Goal: Transaction & Acquisition: Complete application form

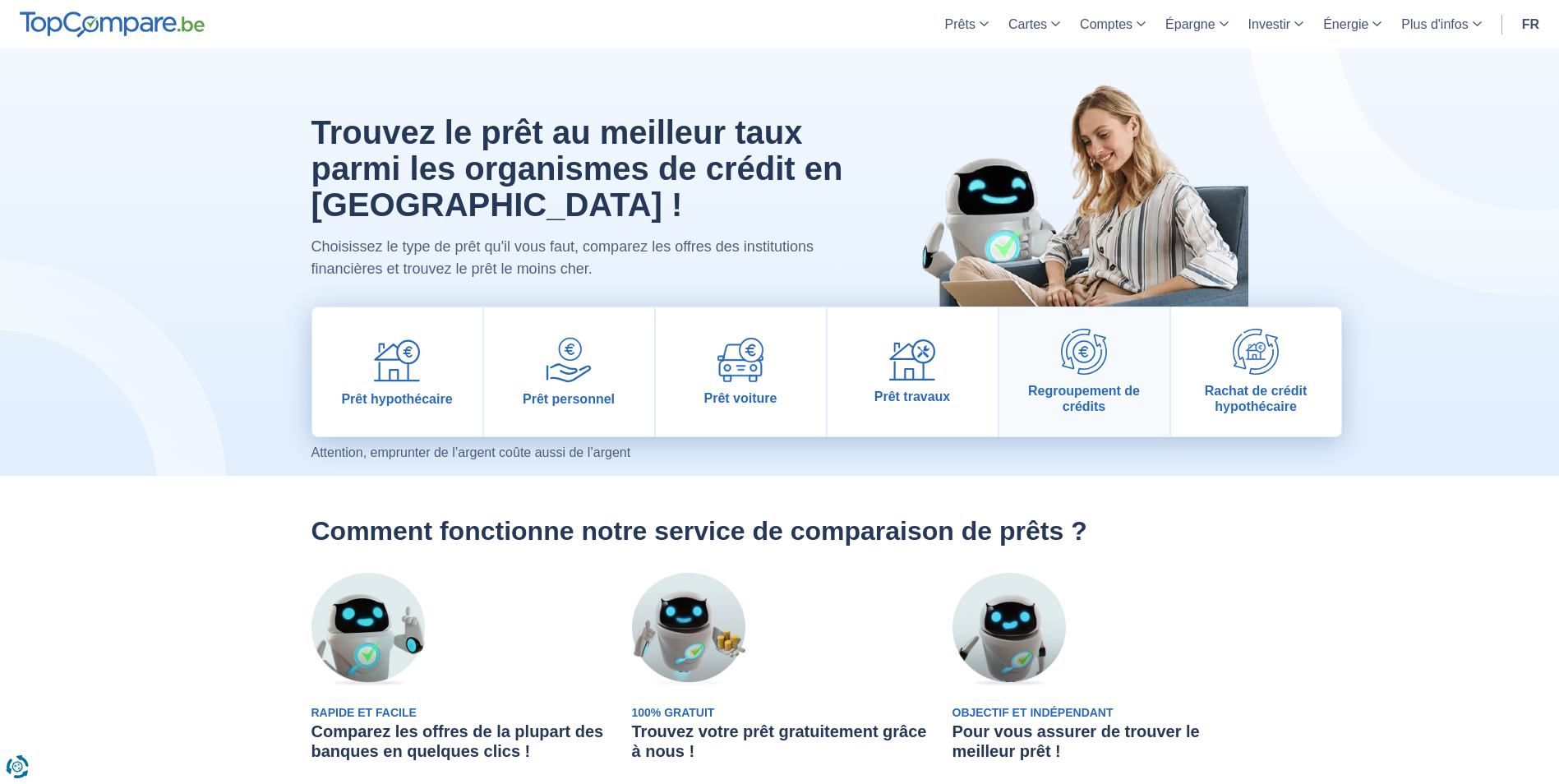
click at [1072, 374] on img at bounding box center [1084, 352] width 46 height 46
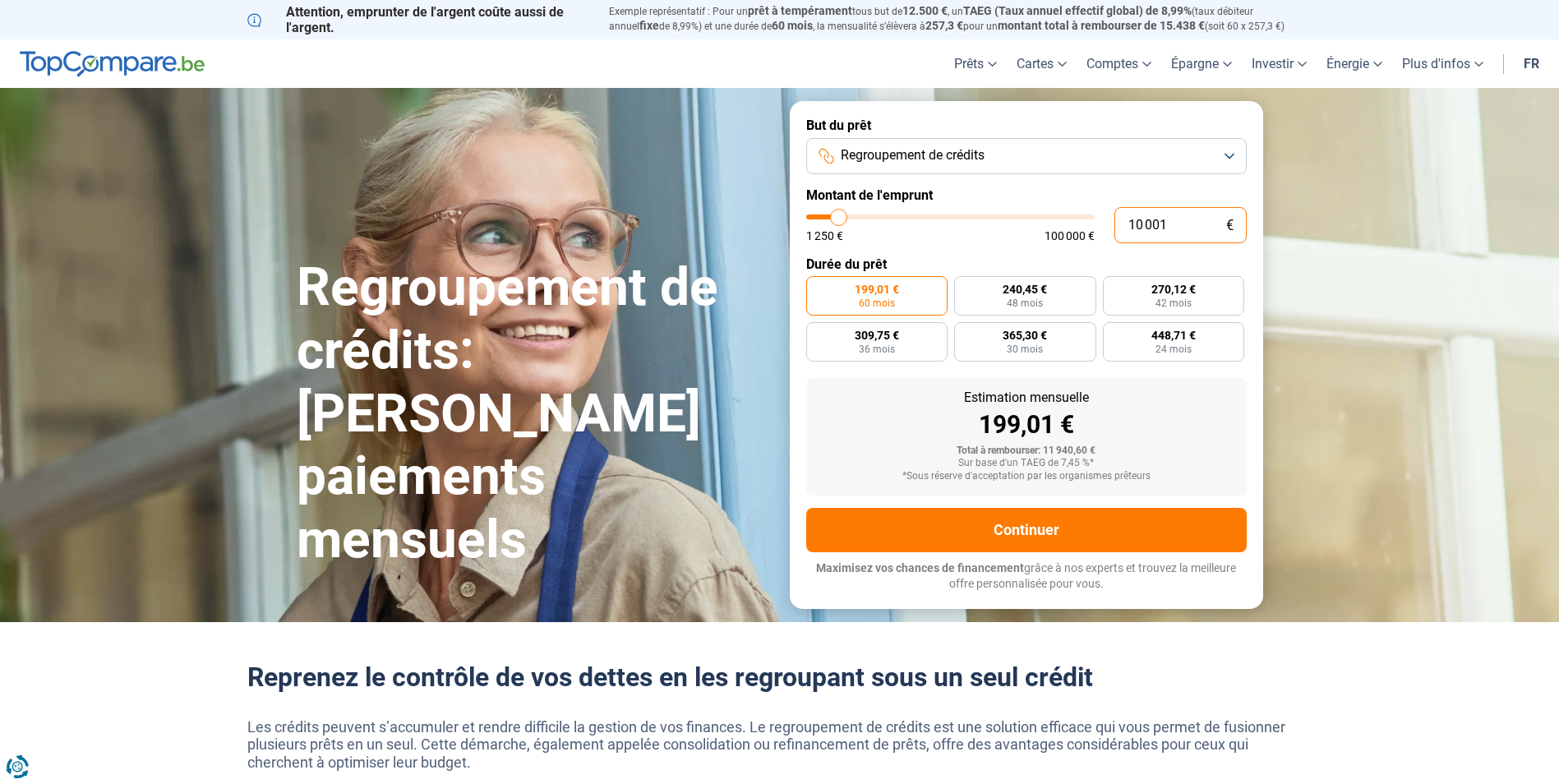
click at [1173, 225] on input "10 001" at bounding box center [1181, 226] width 133 height 37
type input "1 000"
type input "1250"
type input "100"
type input "1250"
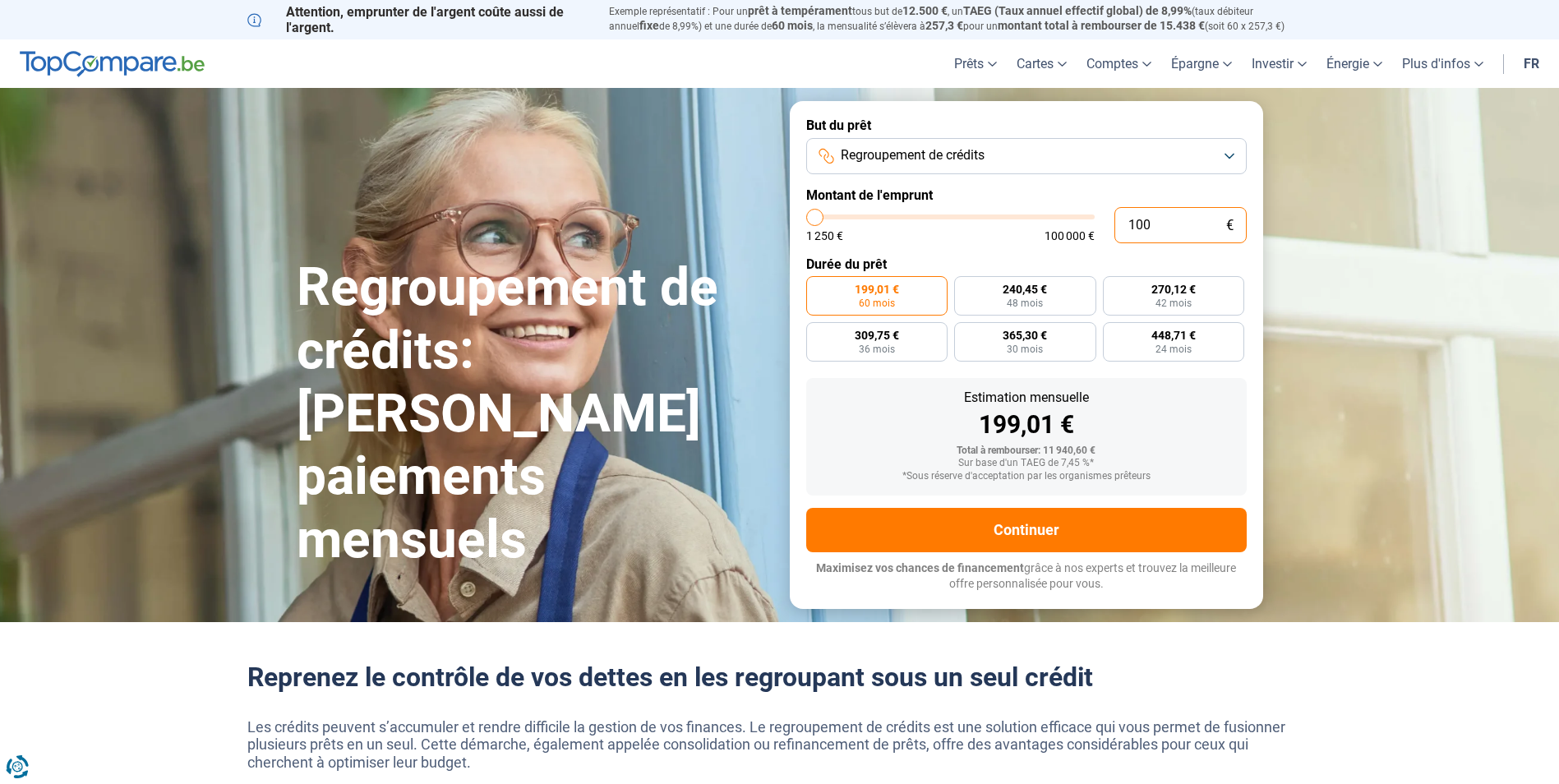
type input "10"
type input "1250"
type input "1"
type input "1250"
type input "15"
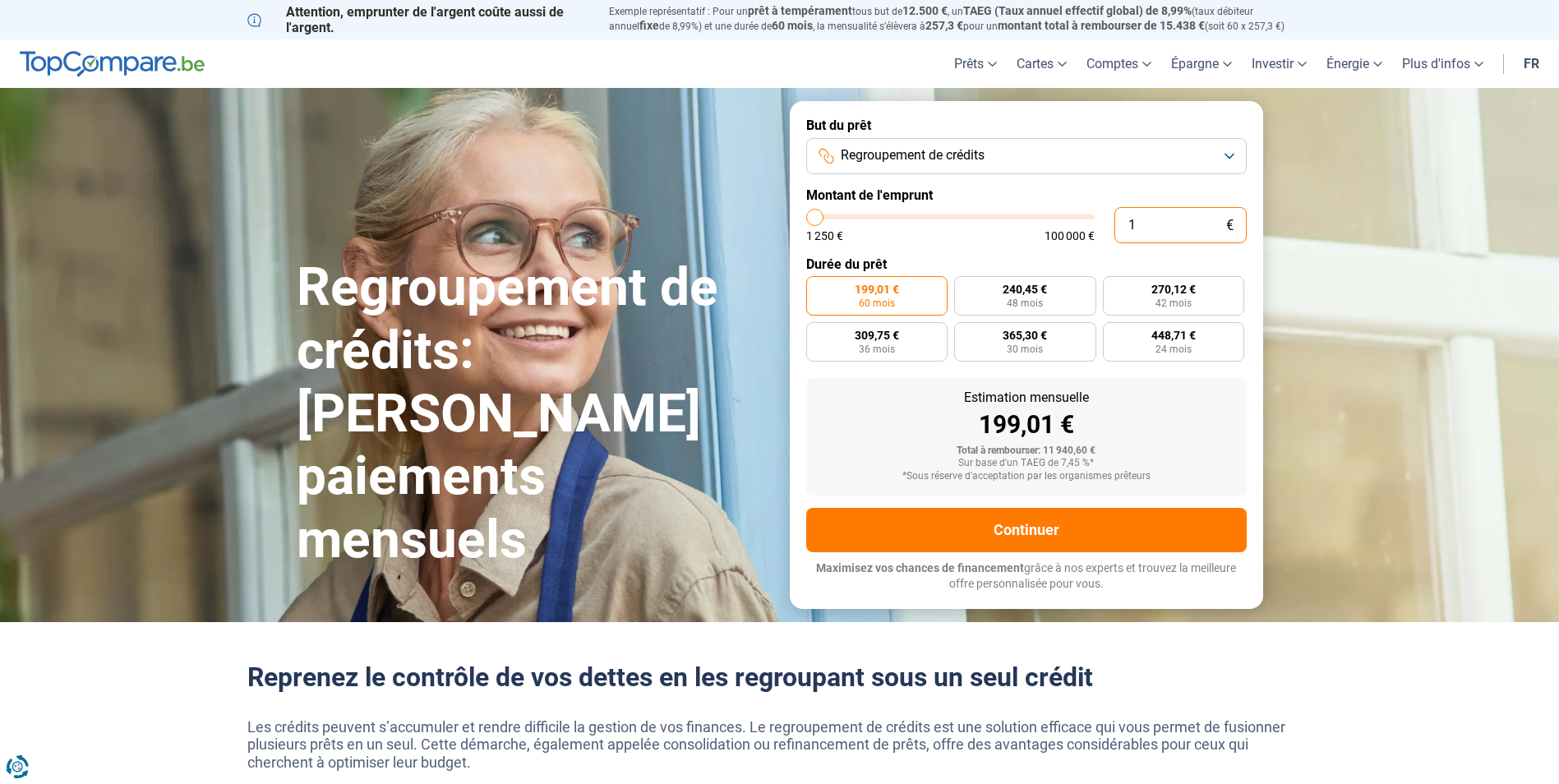
type input "1250"
type input "150"
type input "1250"
type input "1 500"
type input "1500"
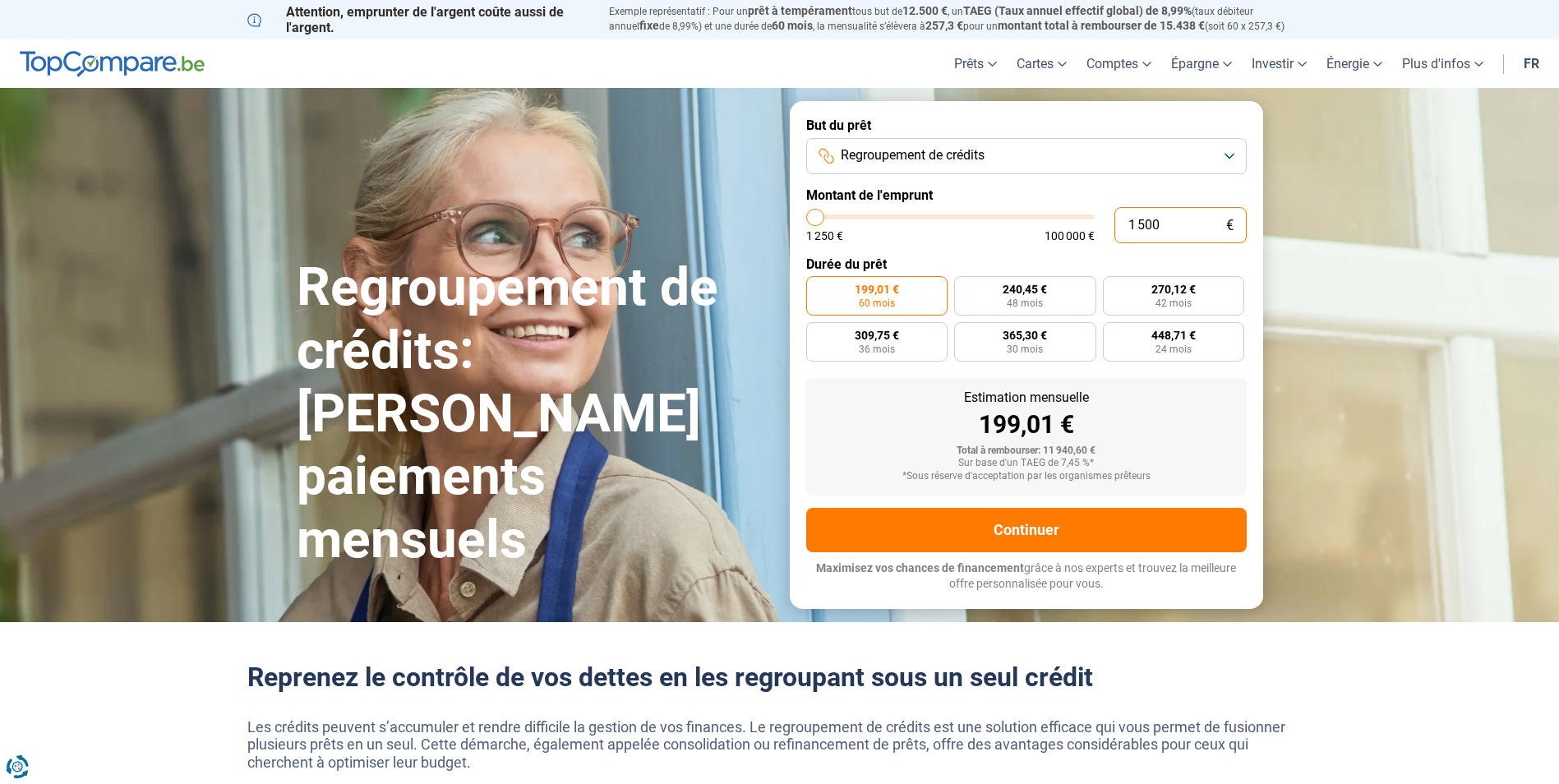
type input "15 000"
type input "15000"
type input "15 000"
click at [1040, 291] on span "360,64 €" at bounding box center [1024, 289] width 45 height 12
click at [965, 287] on input "360,64 € 48 mois" at bounding box center [960, 281] width 11 height 11
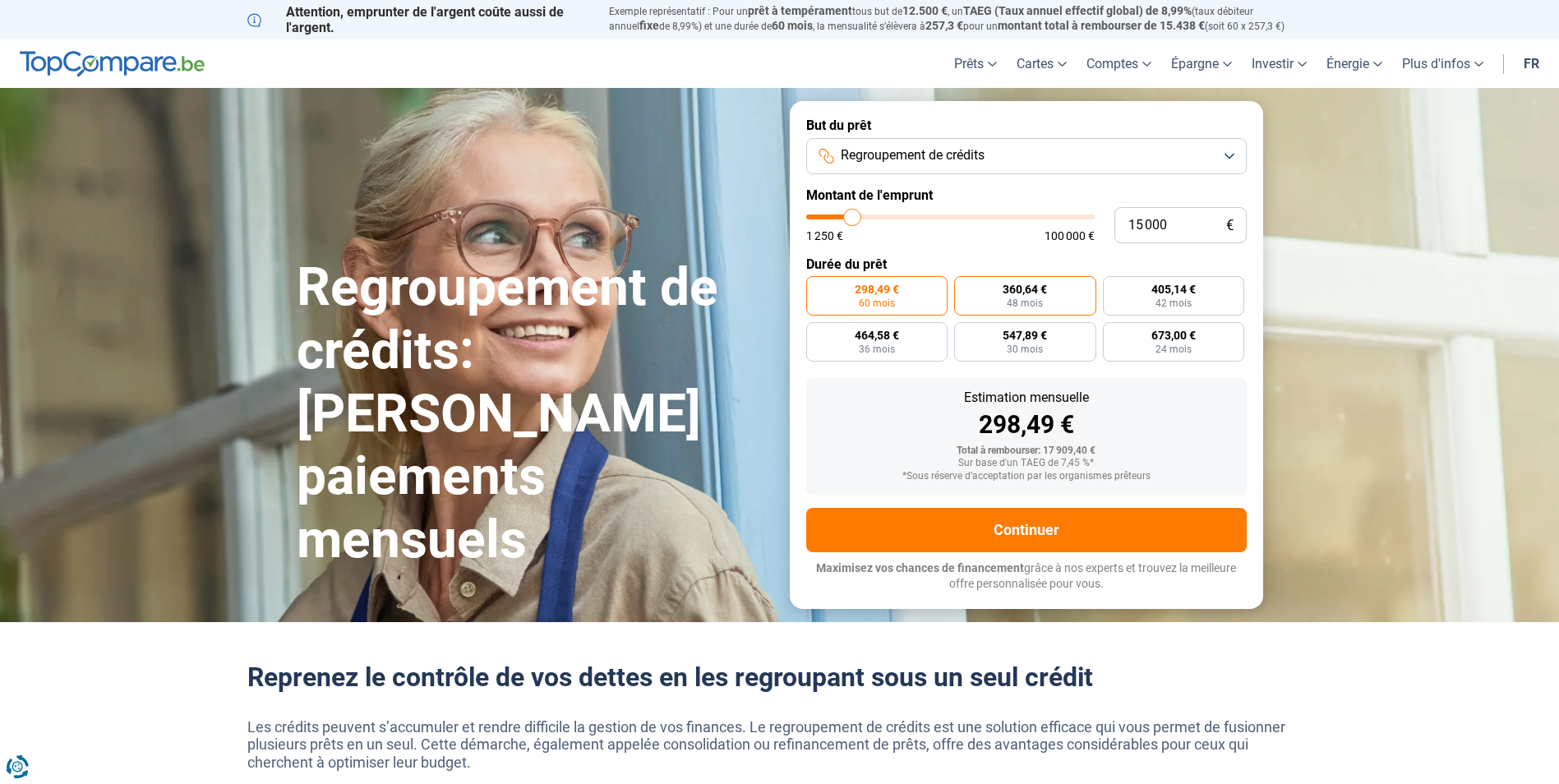
radio input "true"
click at [1175, 295] on span "405,14 €" at bounding box center [1173, 289] width 45 height 12
click at [1114, 287] on input "405,14 € 42 mois" at bounding box center [1108, 281] width 11 height 11
radio input "true"
click at [1039, 299] on span "48 mois" at bounding box center [1025, 303] width 37 height 10
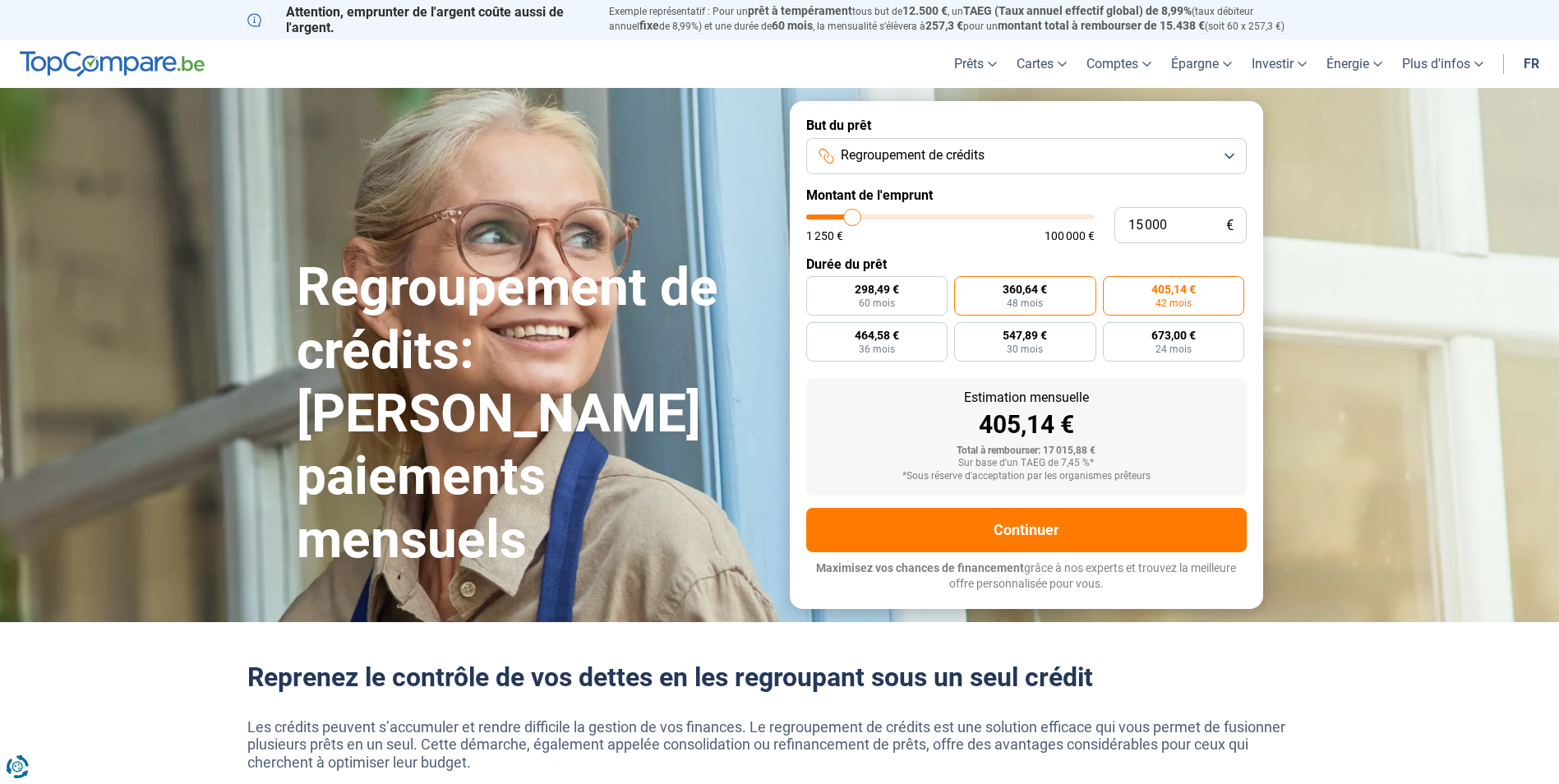
click at [965, 287] on input "360,64 € 48 mois" at bounding box center [960, 281] width 11 height 11
radio input "true"
click at [1160, 297] on label "405,14 € 42 mois" at bounding box center [1174, 295] width 143 height 39
click at [1114, 287] on input "405,14 € 42 mois" at bounding box center [1108, 281] width 11 height 11
radio input "true"
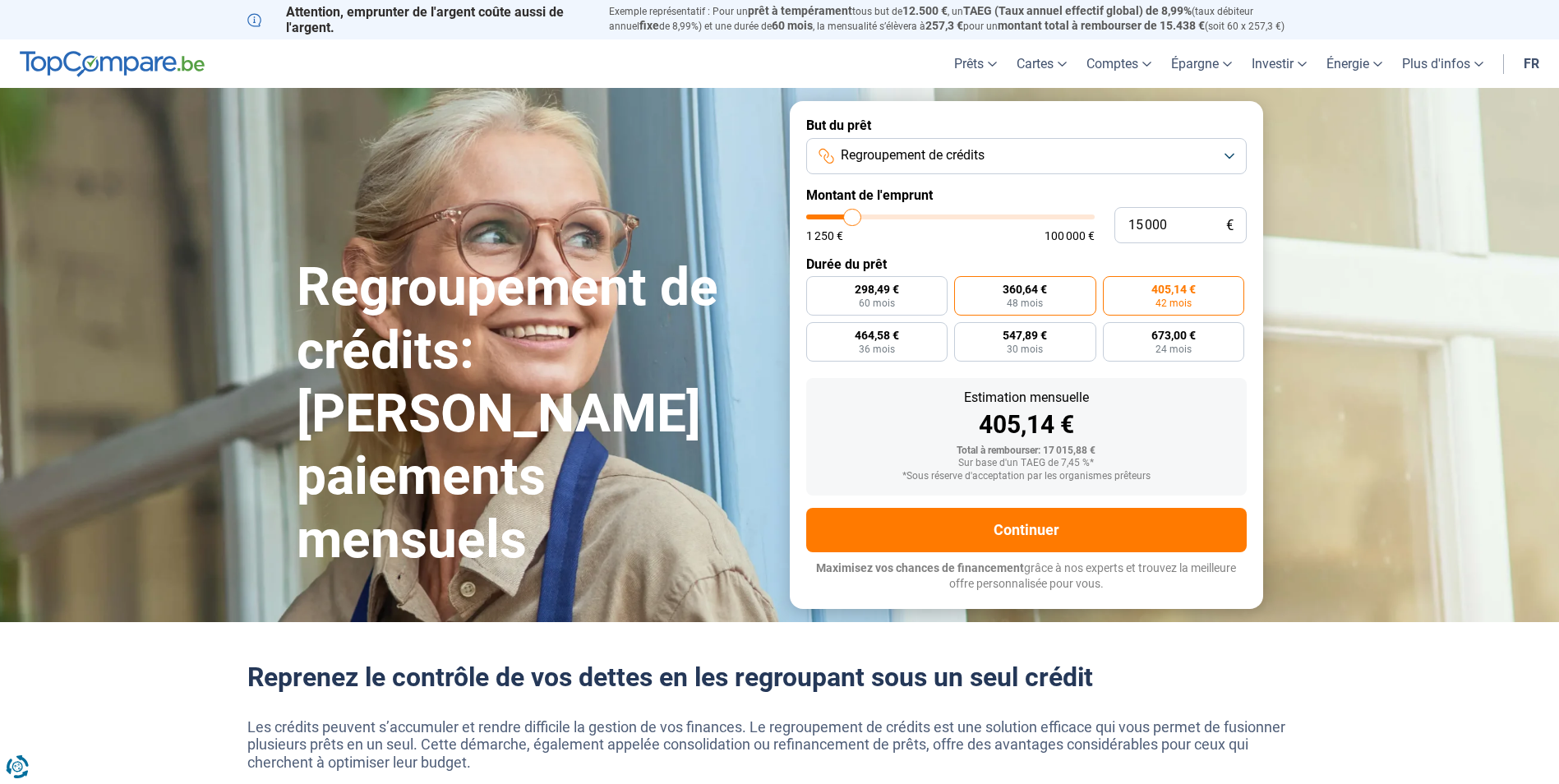
click at [1043, 297] on label "360,64 € 48 mois" at bounding box center [1025, 295] width 143 height 39
click at [965, 287] on input "360,64 € 48 mois" at bounding box center [960, 281] width 11 height 11
radio input "true"
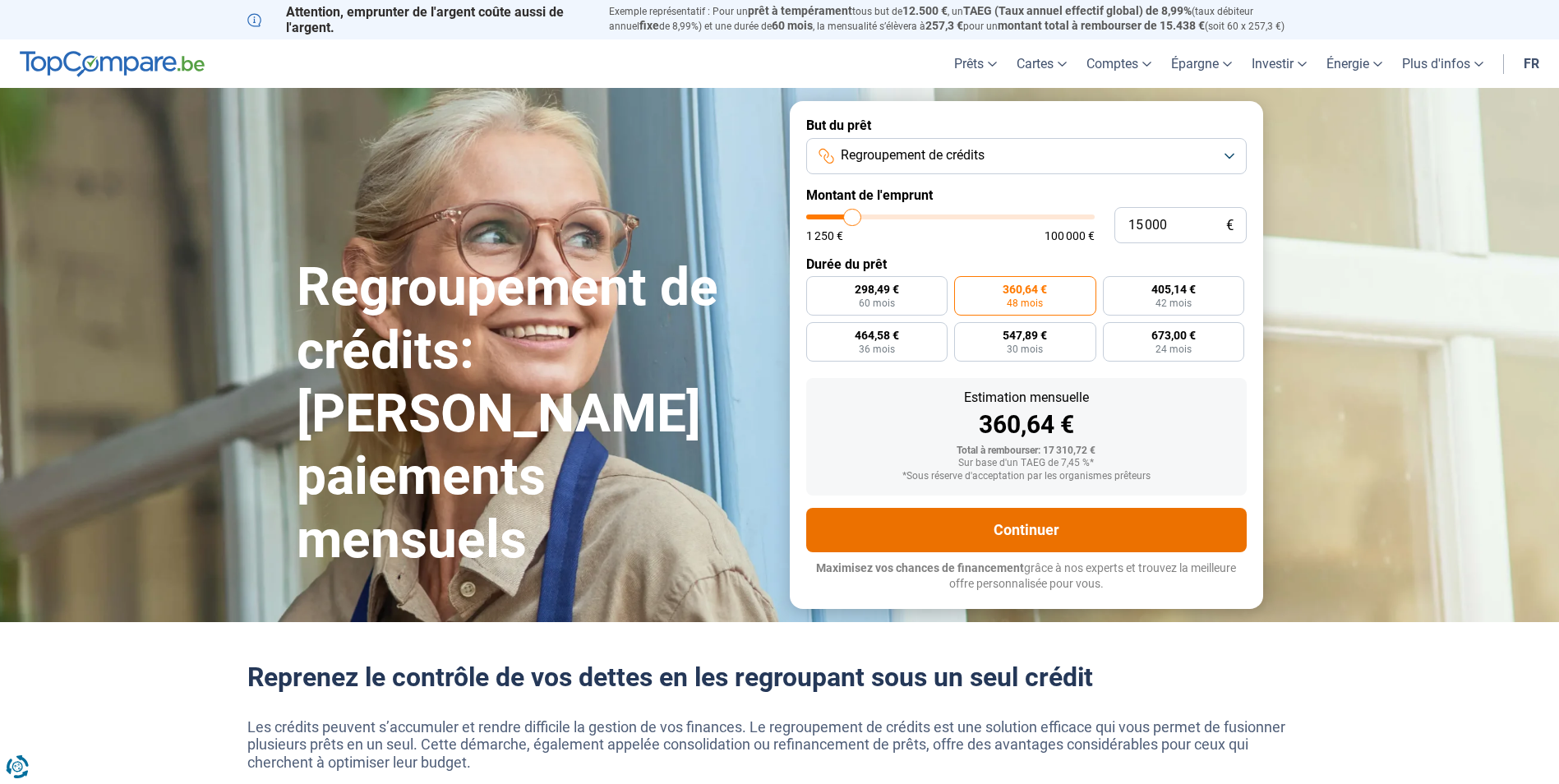
click at [1031, 521] on button "Continuer" at bounding box center [1026, 530] width 440 height 45
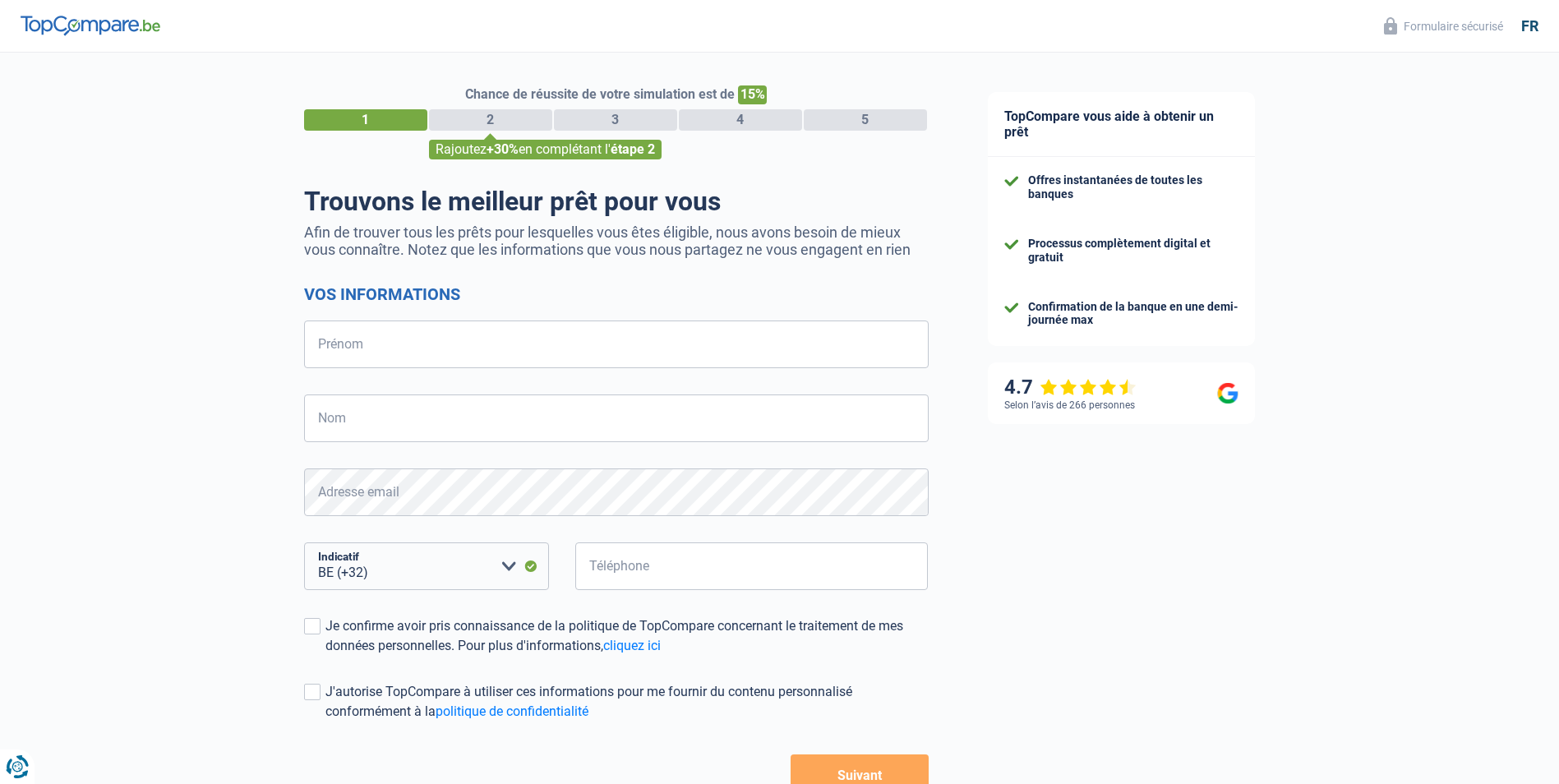
select select "32"
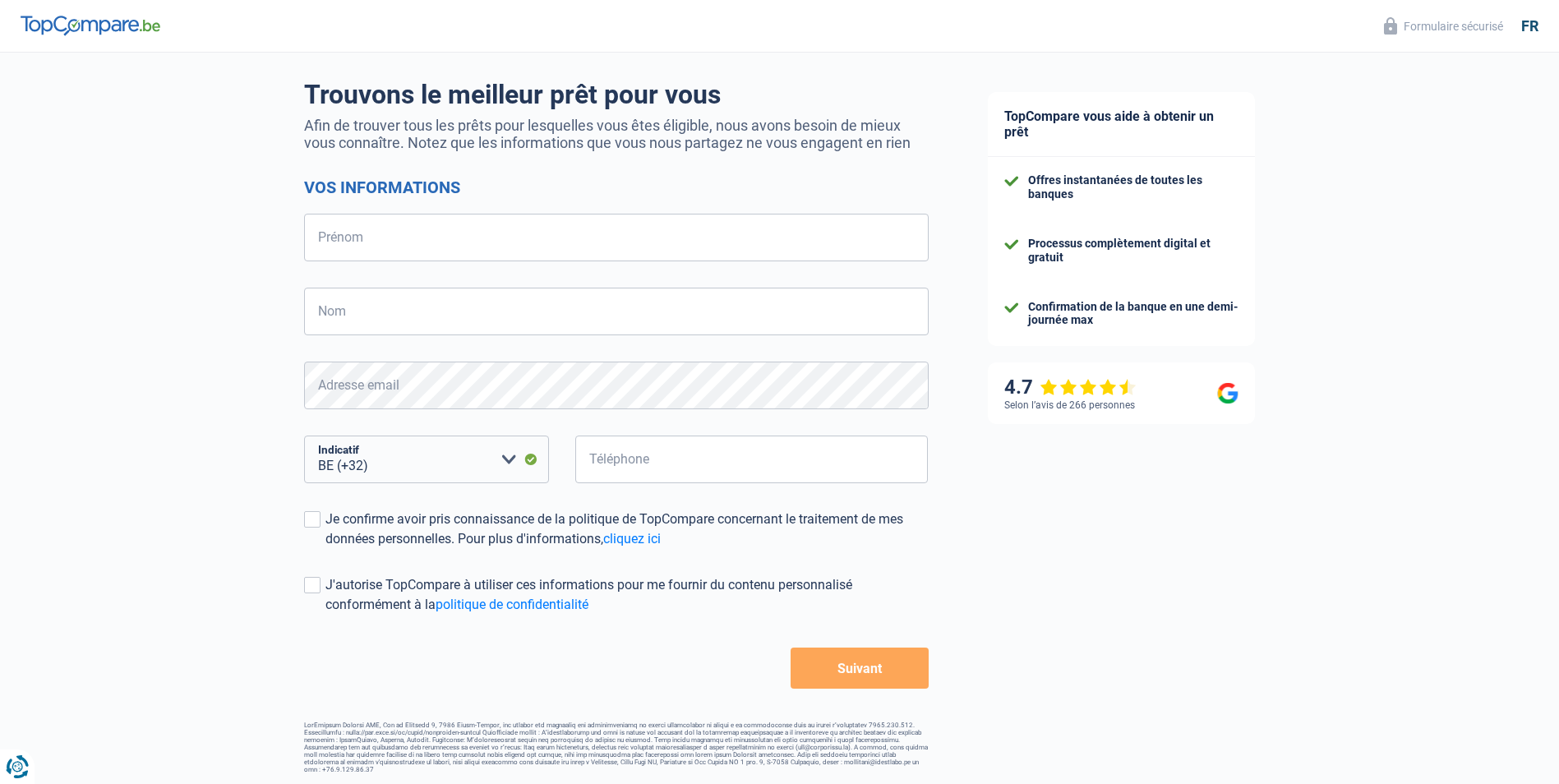
scroll to position [109, 0]
click at [334, 233] on input "Prénom" at bounding box center [617, 236] width 625 height 48
type input "[PERSON_NAME]"
click at [345, 324] on input "Nom" at bounding box center [617, 310] width 625 height 48
type input "rary"
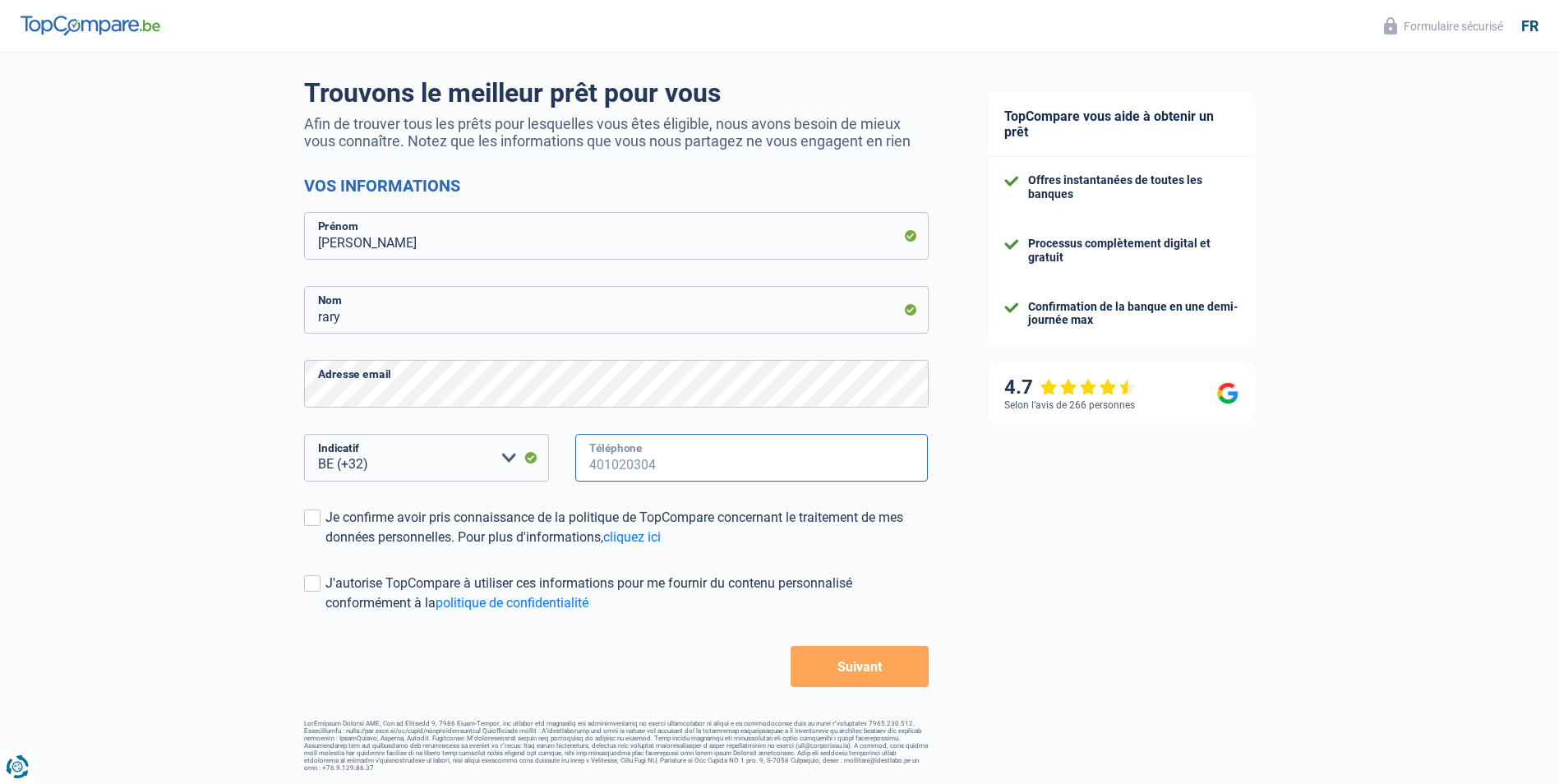
click at [604, 471] on input "Téléphone" at bounding box center [752, 458] width 354 height 48
type input "0479592538"
click at [325, 522] on div "Je confirme avoir pris connaissance de la politique de TopCompare concernant le…" at bounding box center [627, 527] width 603 height 39
click at [325, 547] on input "Je confirme avoir pris connaissance de la politique de TopCompare concernant le…" at bounding box center [325, 547] width 0 height 0
click at [313, 585] on span at bounding box center [313, 584] width 16 height 16
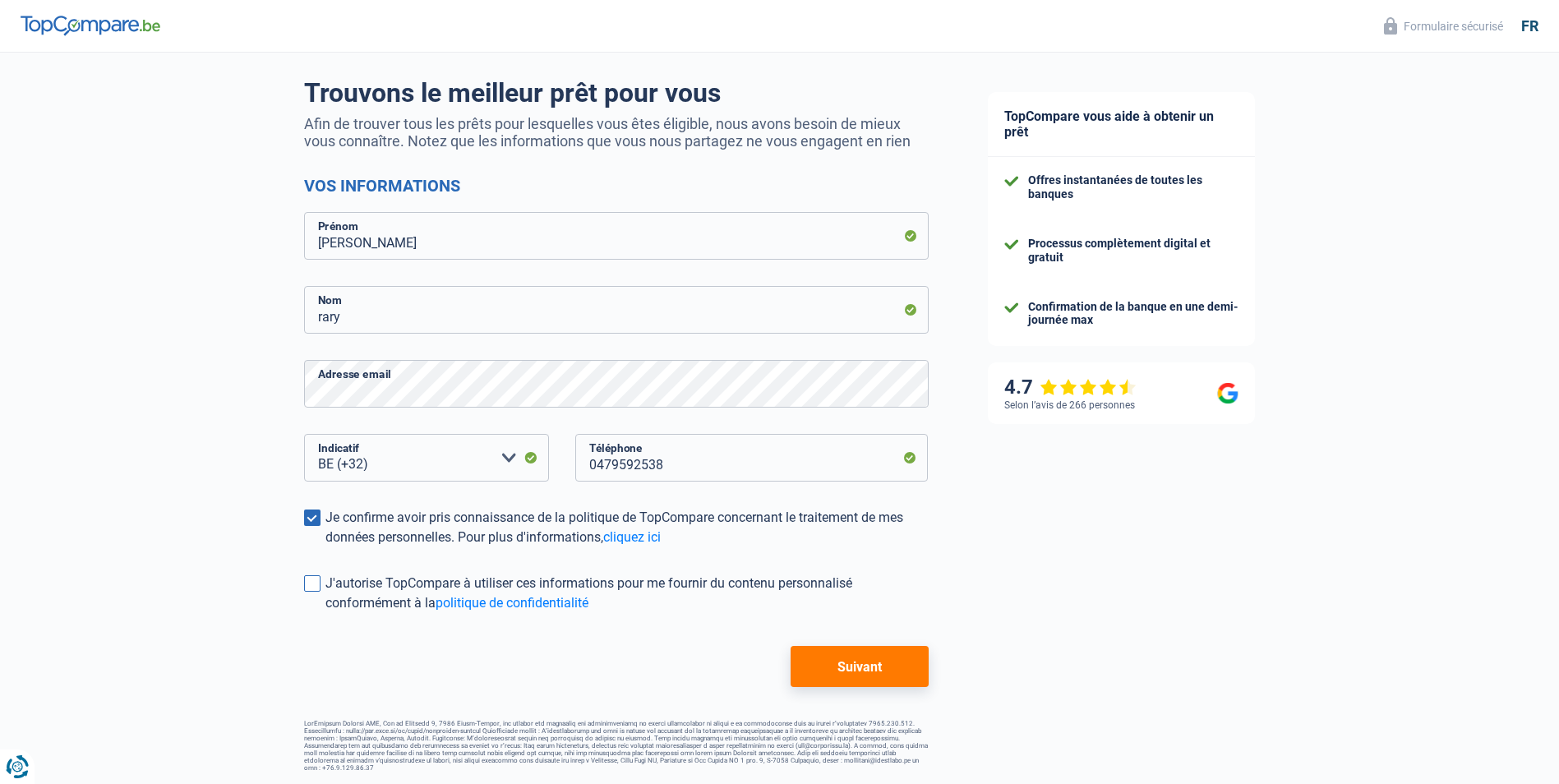
click at [325, 613] on input "J'autorise TopCompare à utiliser ces informations pour me fournir du contenu pe…" at bounding box center [325, 613] width 0 height 0
click at [883, 670] on button "Suivant" at bounding box center [859, 666] width 137 height 41
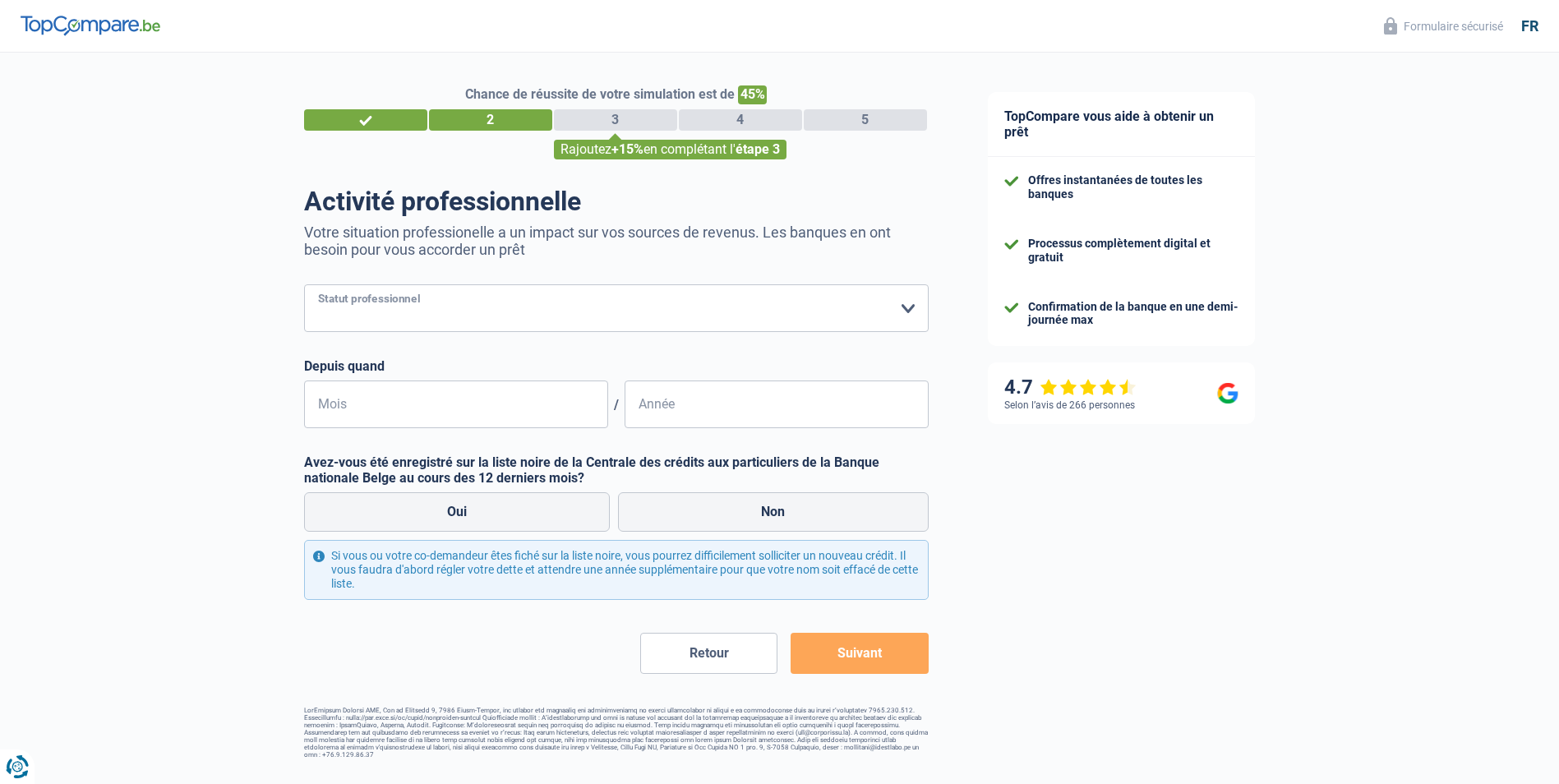
click at [909, 302] on select "Ouvrier Employé privé Employé public Invalide Indépendant Pensionné Chômeur Mut…" at bounding box center [617, 308] width 625 height 48
select select "privateEmployee"
click at [304, 286] on select "Ouvrier Employé privé Employé public Invalide Indépendant Pensionné Chômeur Mut…" at bounding box center [617, 308] width 625 height 48
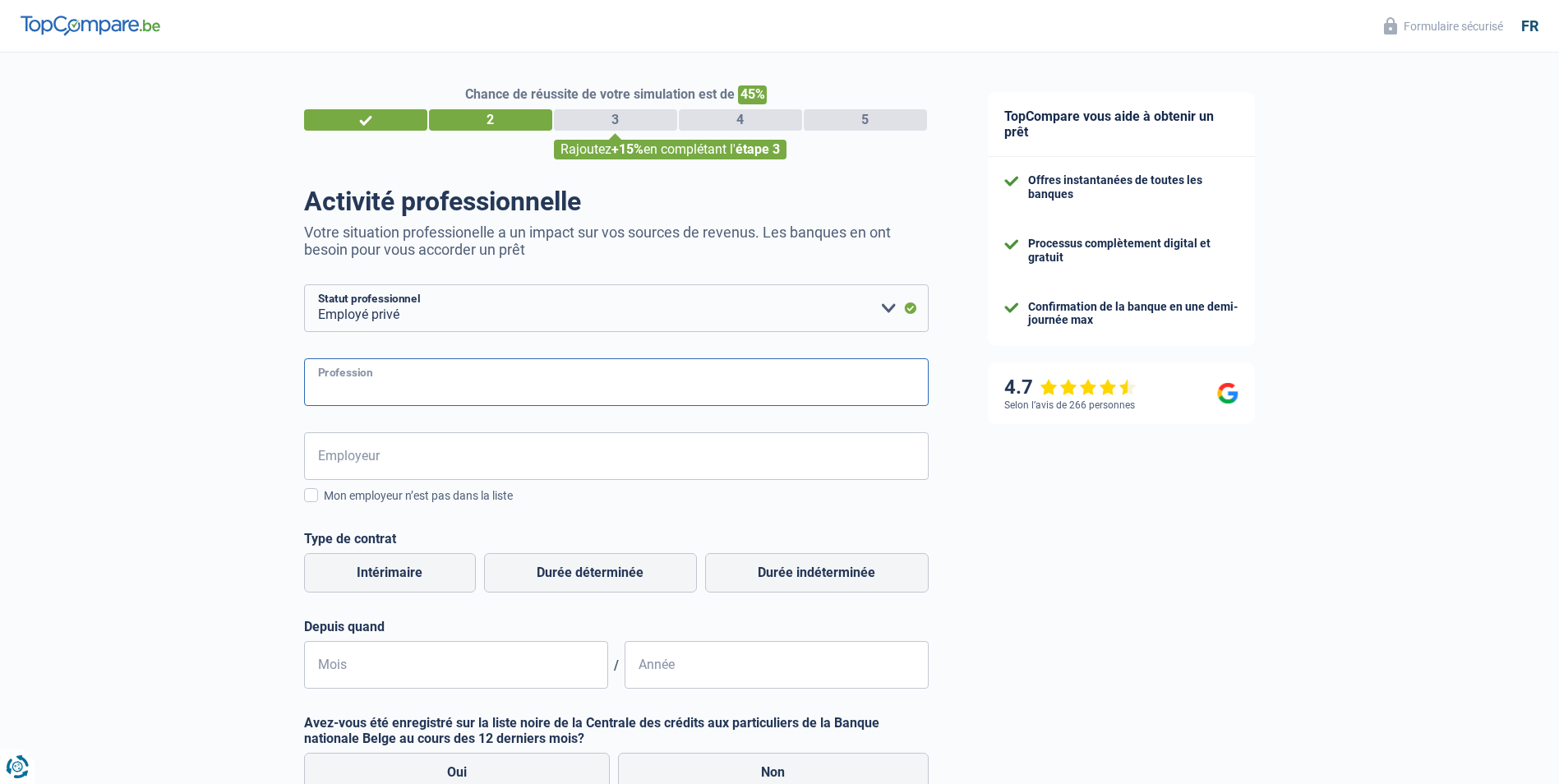
click at [373, 394] on input "Profession" at bounding box center [617, 382] width 625 height 48
type input "employe"
click at [378, 461] on input "Employeur" at bounding box center [617, 456] width 625 height 48
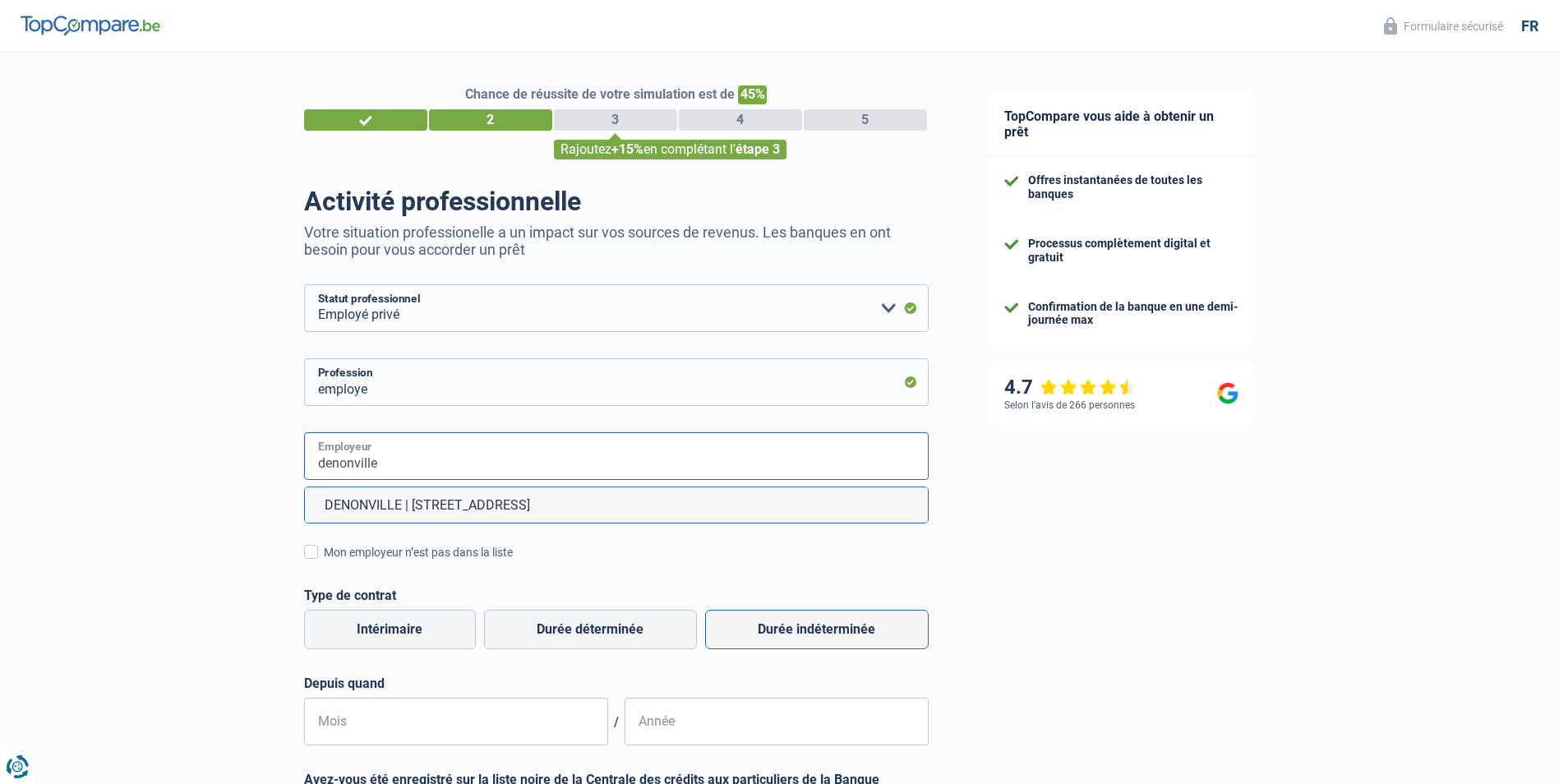
type input "denonville"
click at [785, 638] on label "Durée indéterminée" at bounding box center [817, 629] width 224 height 39
click at [785, 638] on input "Durée indéterminée" at bounding box center [817, 629] width 224 height 39
radio input "true"
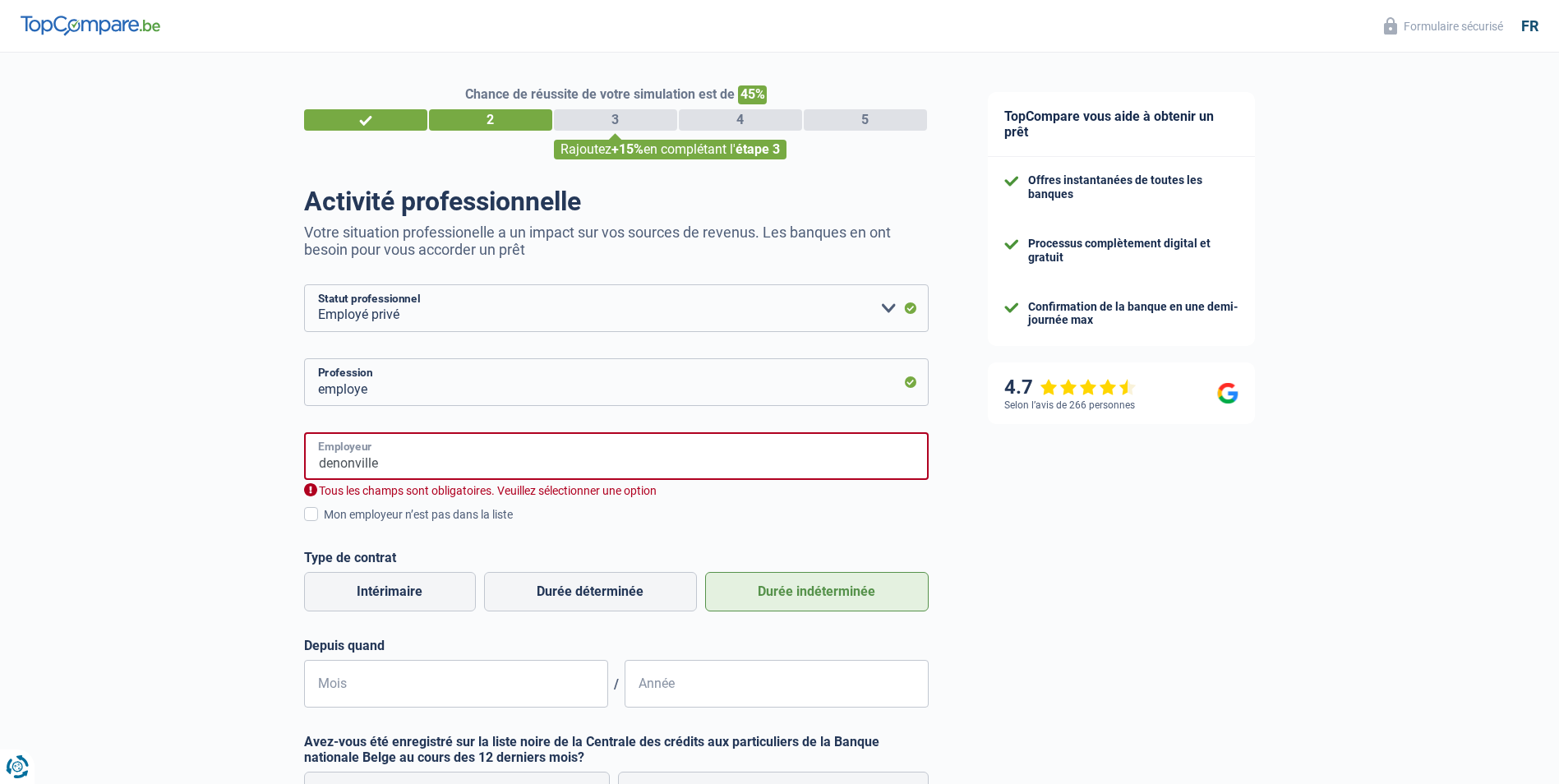
click at [398, 471] on input "denonville" at bounding box center [617, 456] width 625 height 48
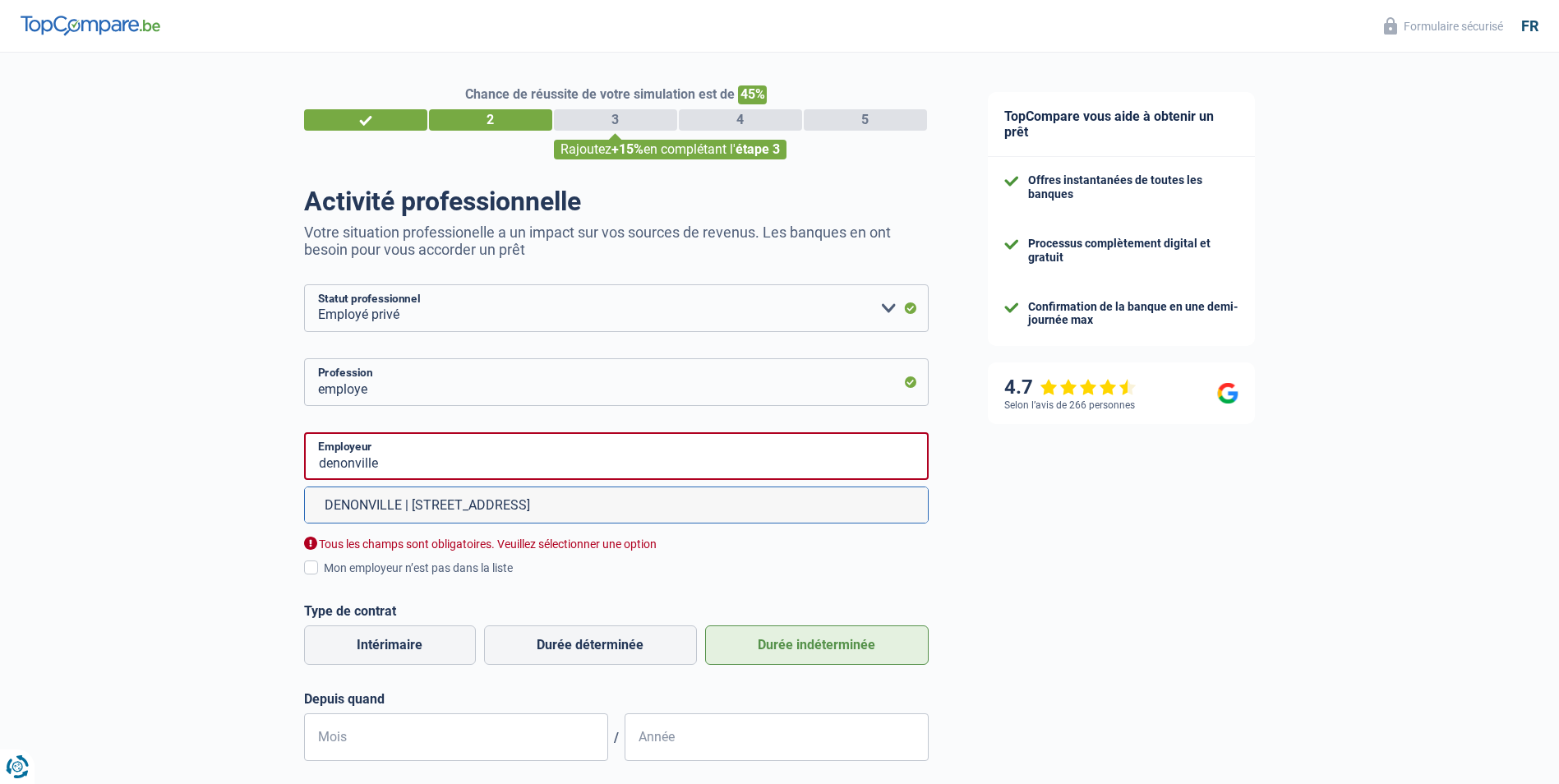
click at [408, 499] on li "DENONVILLE | [STREET_ADDRESS]" at bounding box center [617, 504] width 623 height 36
type input "DENONVILLE | [STREET_ADDRESS]"
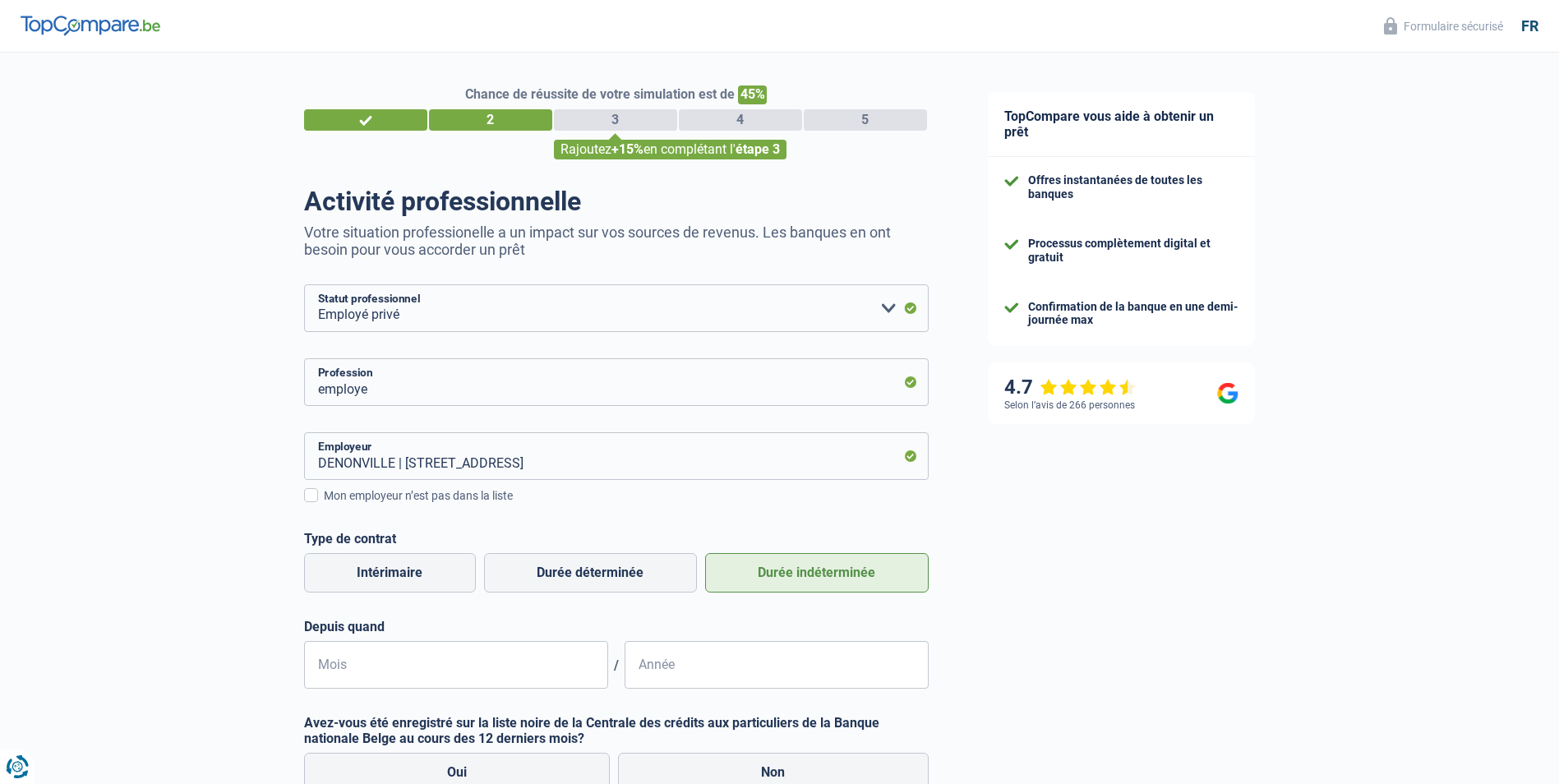
click at [767, 581] on label "Durée indéterminée" at bounding box center [817, 572] width 224 height 39
click at [767, 581] on input "Durée indéterminée" at bounding box center [817, 572] width 224 height 39
click at [413, 674] on input "Mois" at bounding box center [456, 665] width 304 height 48
type input "02"
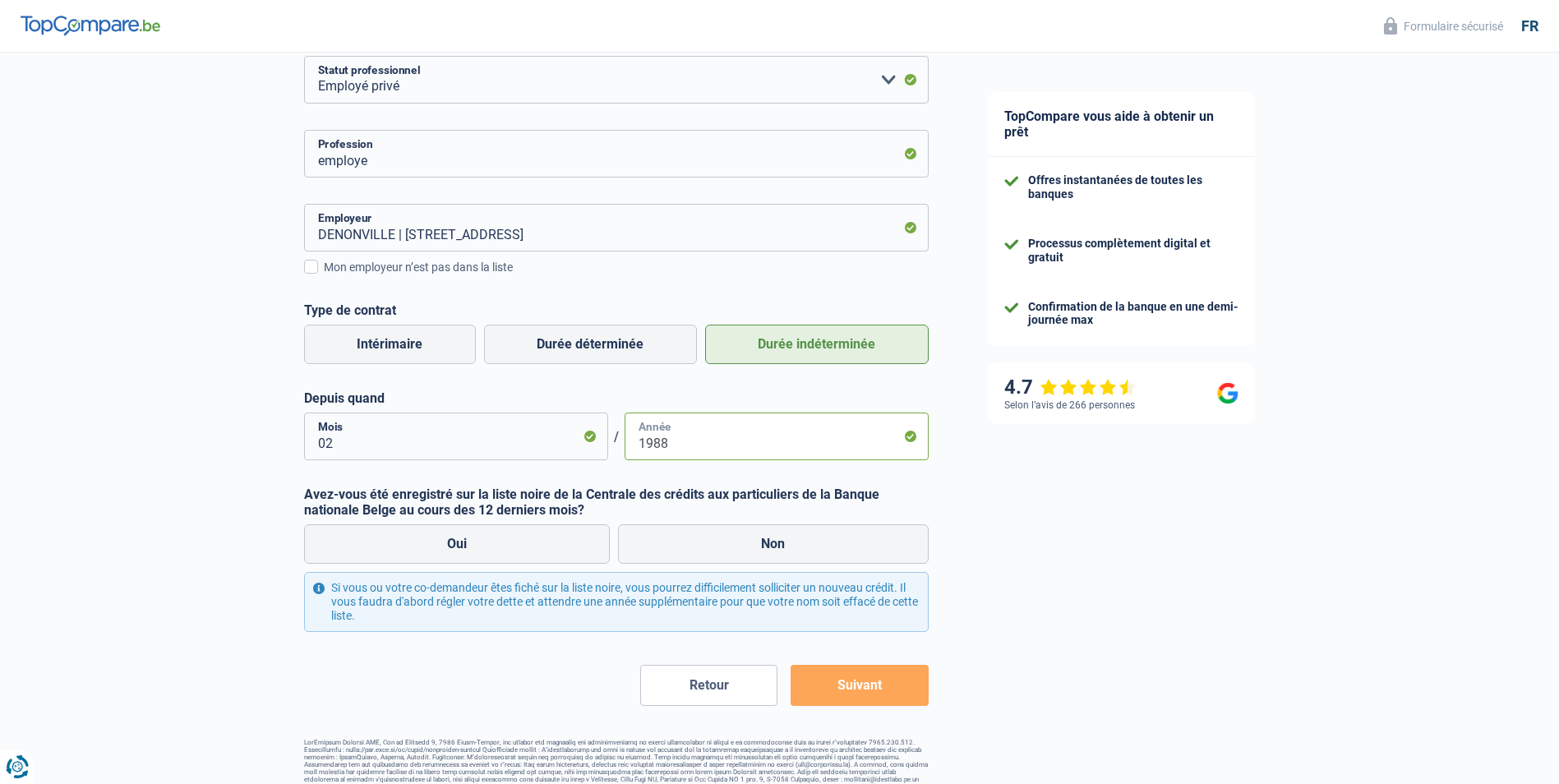
scroll to position [248, 0]
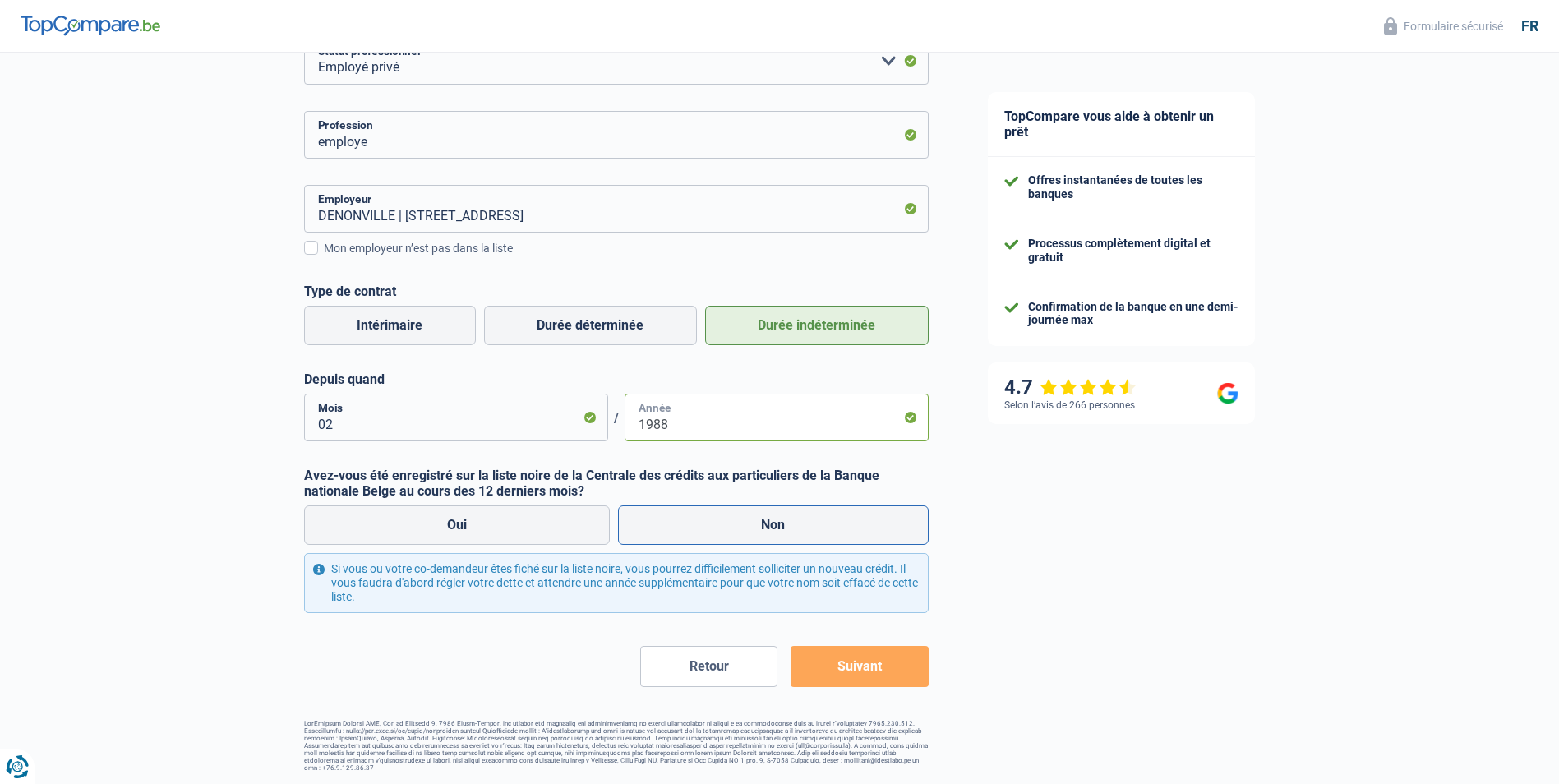
type input "1988"
click at [748, 519] on label "Non" at bounding box center [773, 524] width 311 height 39
click at [748, 519] on input "Non" at bounding box center [773, 524] width 311 height 39
radio input "true"
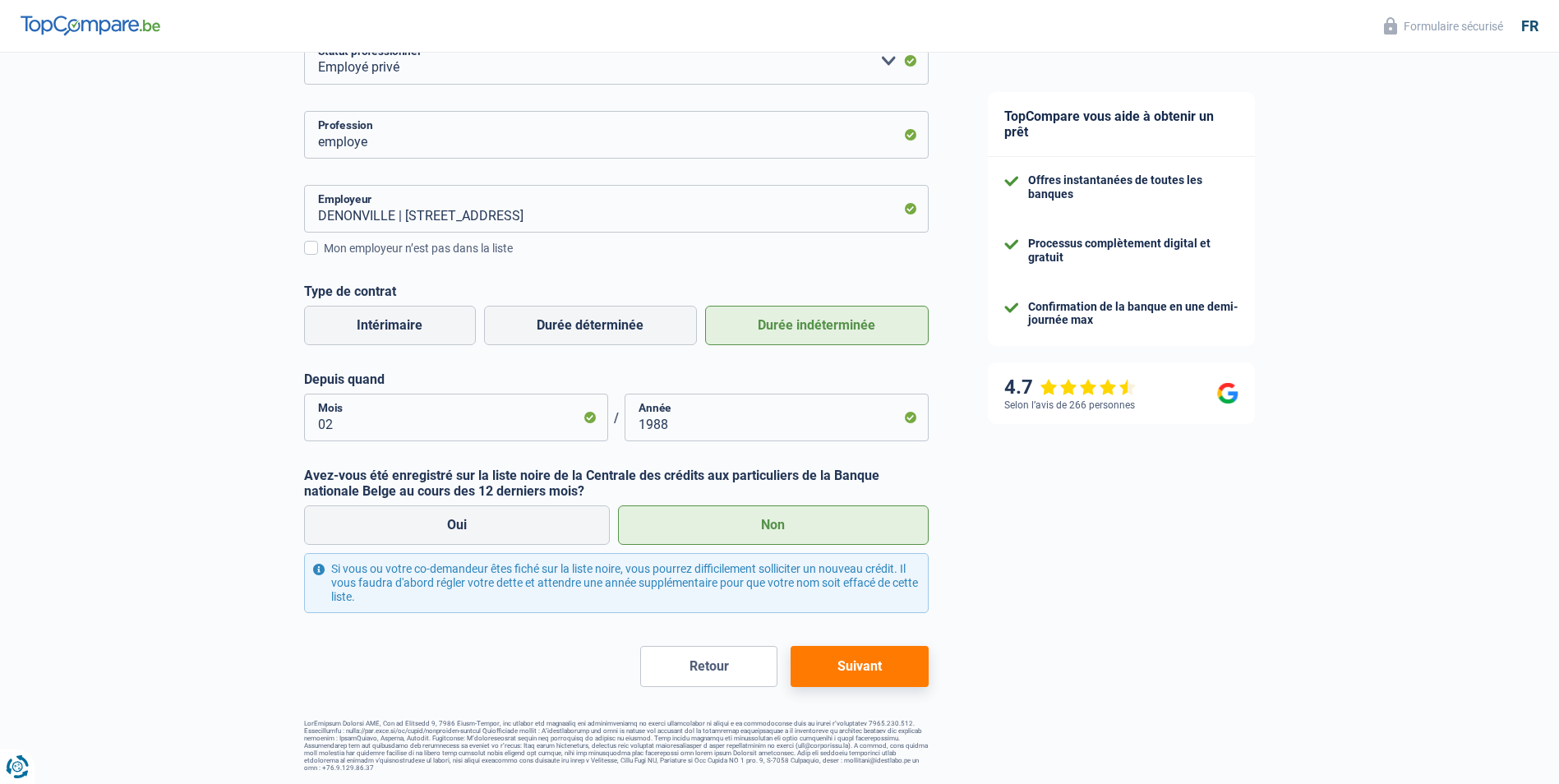
click at [818, 667] on button "Suivant" at bounding box center [859, 666] width 137 height 41
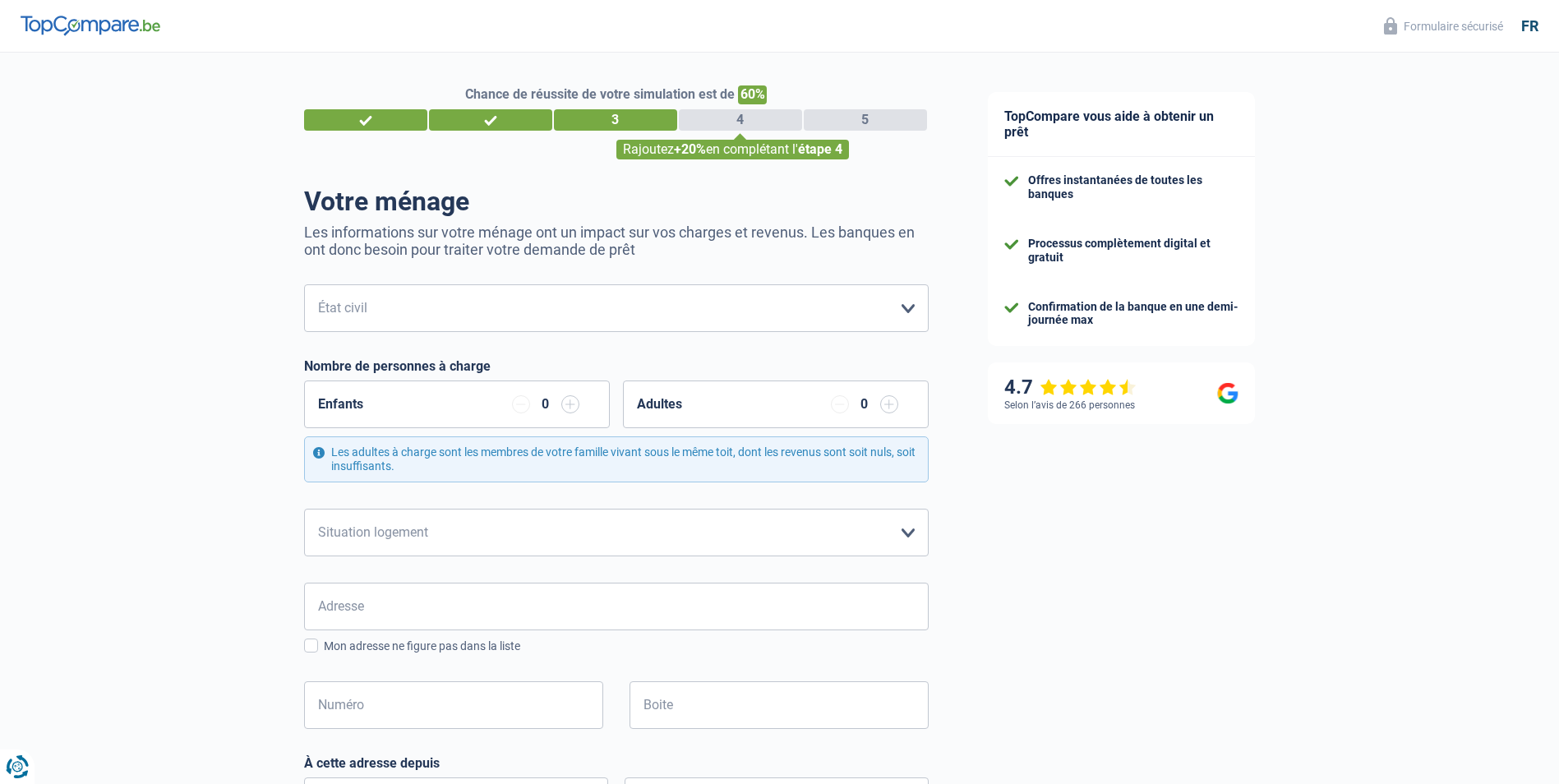
click at [575, 407] on input "button" at bounding box center [570, 405] width 18 height 18
click at [430, 524] on select "Locataire Propriétaire avec prêt hypothécaire Propriétaire sans prêt hypothécai…" at bounding box center [617, 533] width 625 height 48
select select "ownerWithoutMortgage"
click at [304, 510] on select "Locataire Propriétaire avec prêt hypothécaire Propriétaire sans prêt hypothécai…" at bounding box center [617, 533] width 625 height 48
click at [405, 615] on input "Adresse" at bounding box center [617, 607] width 625 height 48
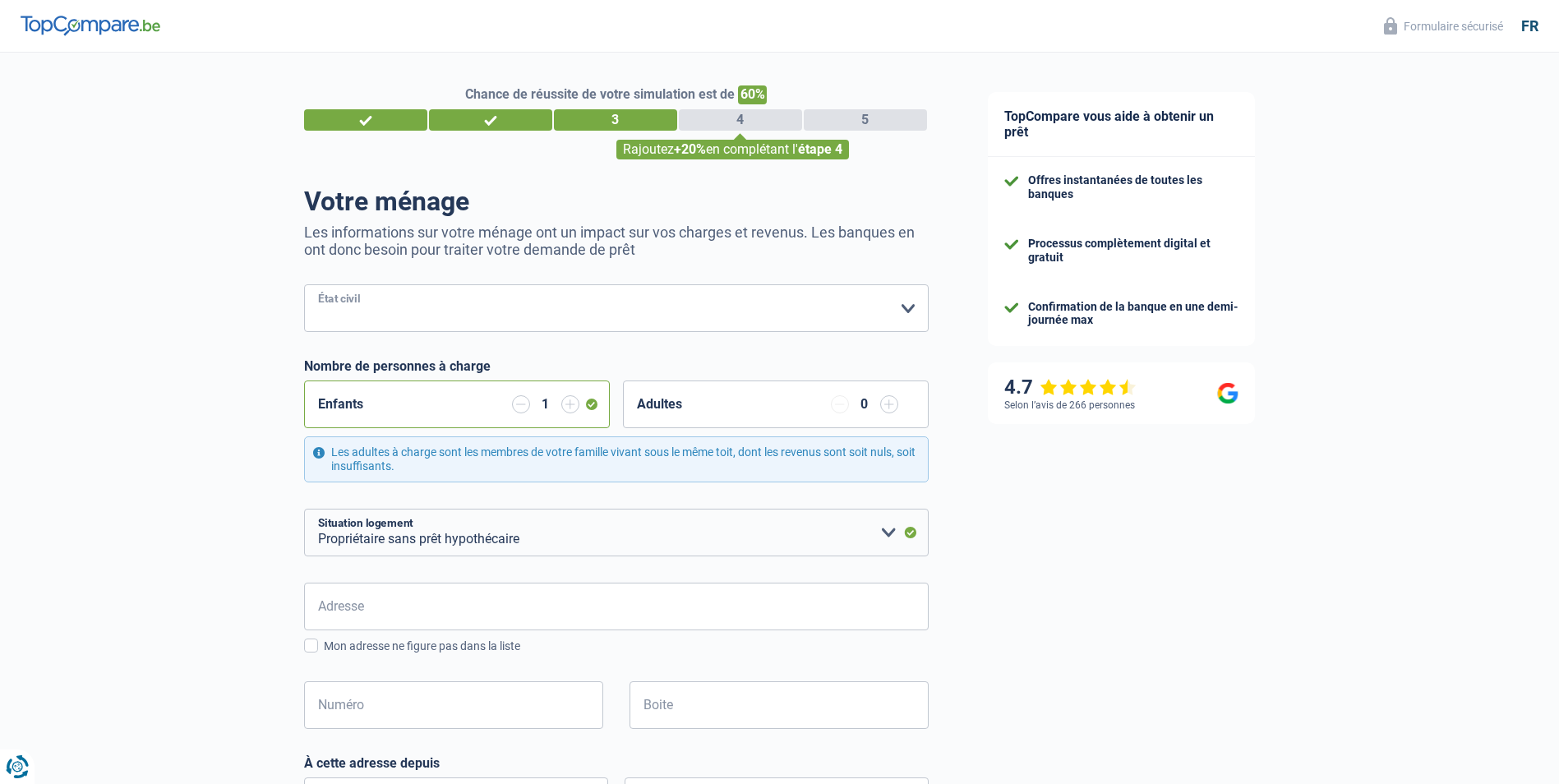
drag, startPoint x: 911, startPoint y: 309, endPoint x: 884, endPoint y: 319, distance: 28.8
click at [911, 309] on select "[PERSON_NAME](e) Cohabitant(e) légal(e) Divorcé(e) Veuf(ve) Séparé (de fait) Ve…" at bounding box center [617, 308] width 625 height 48
select select "married"
click at [304, 286] on select "[PERSON_NAME](e) Cohabitant(e) légal(e) Divorcé(e) Veuf(ve) Séparé (de fait) Ve…" at bounding box center [617, 308] width 625 height 48
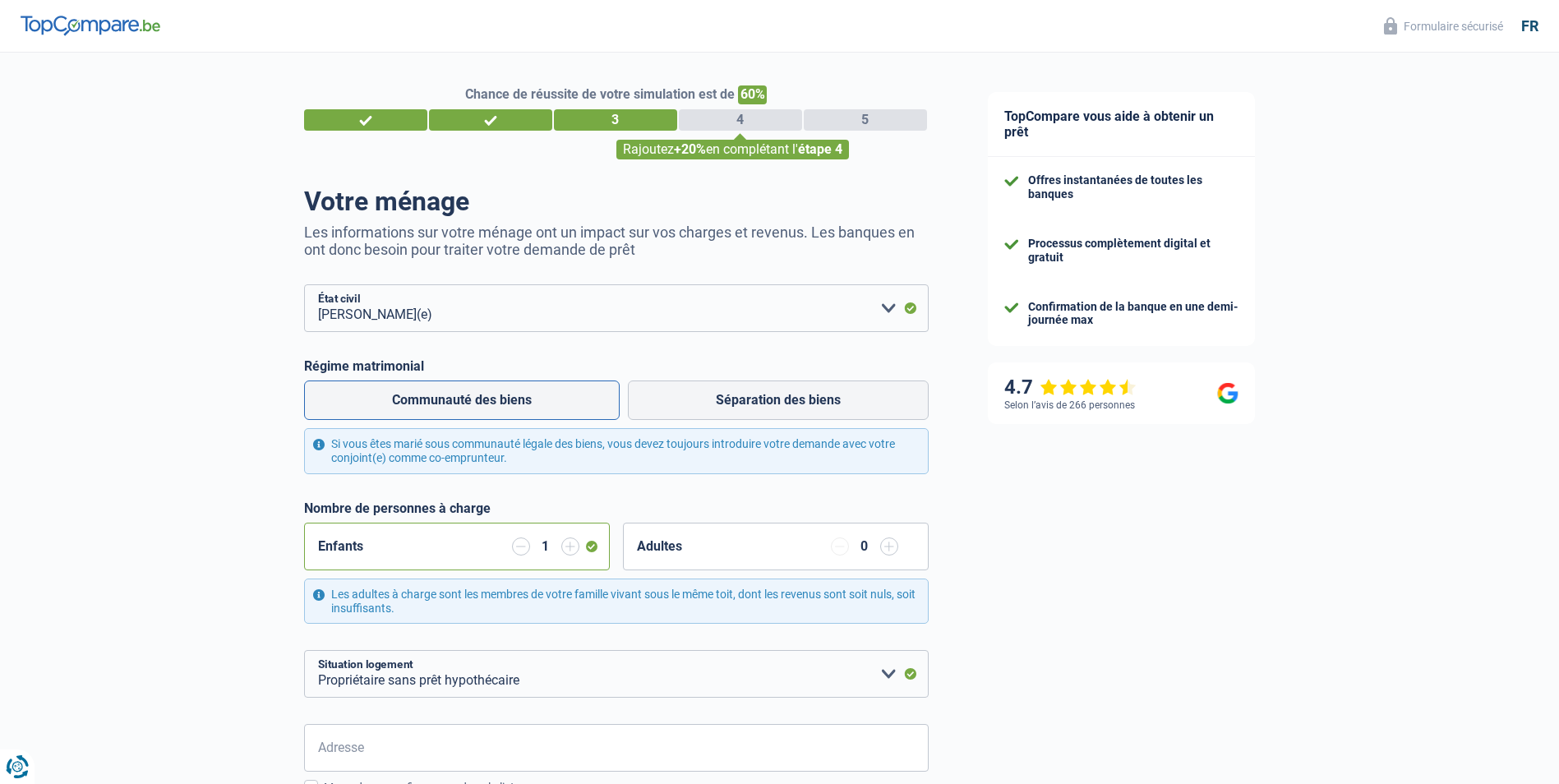
click at [471, 394] on label "Communauté des biens" at bounding box center [461, 399] width 315 height 39
click at [471, 394] on input "Communauté des biens" at bounding box center [461, 399] width 315 height 39
radio input "true"
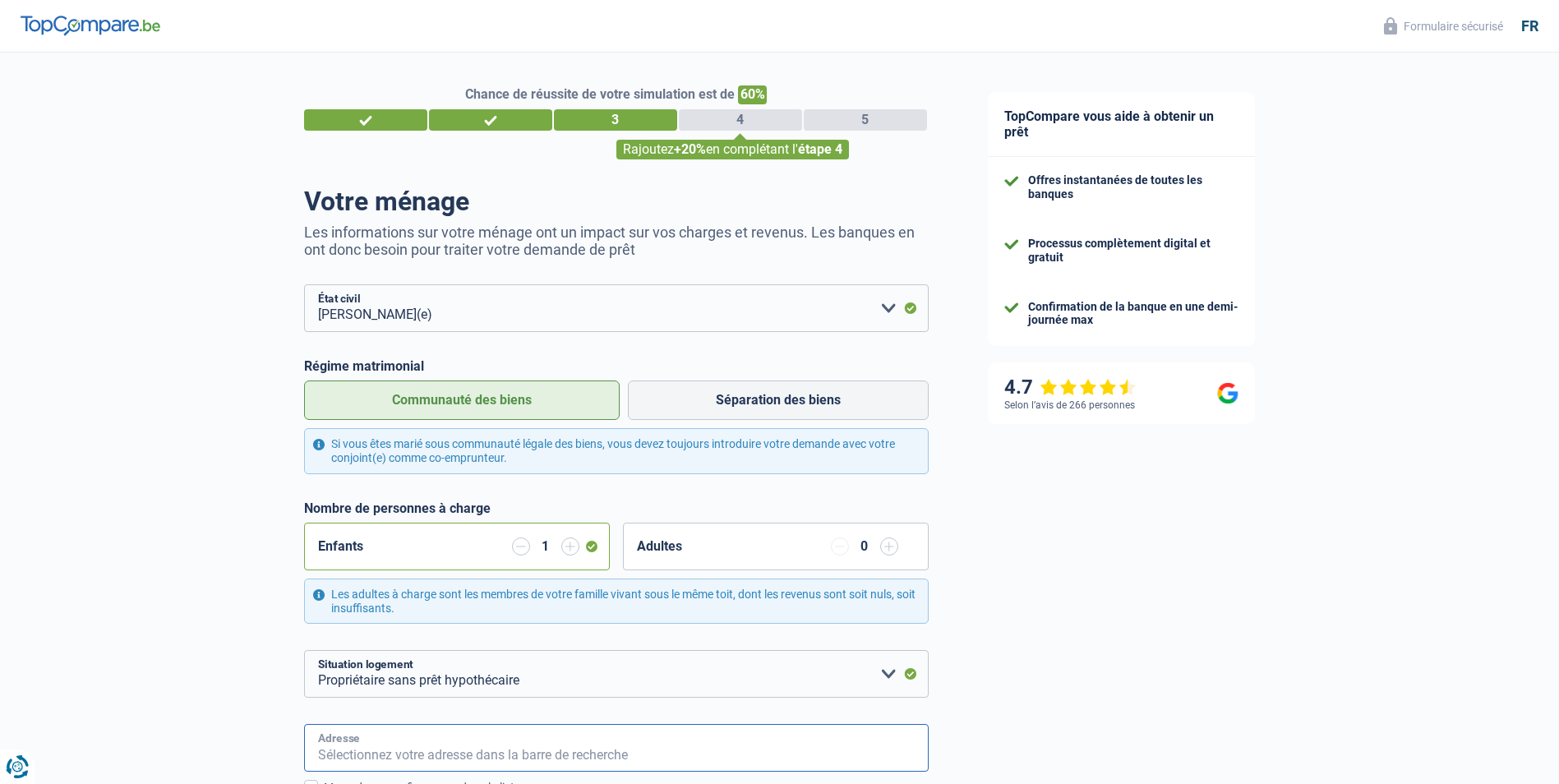
click at [388, 747] on input "Adresse" at bounding box center [617, 747] width 625 height 48
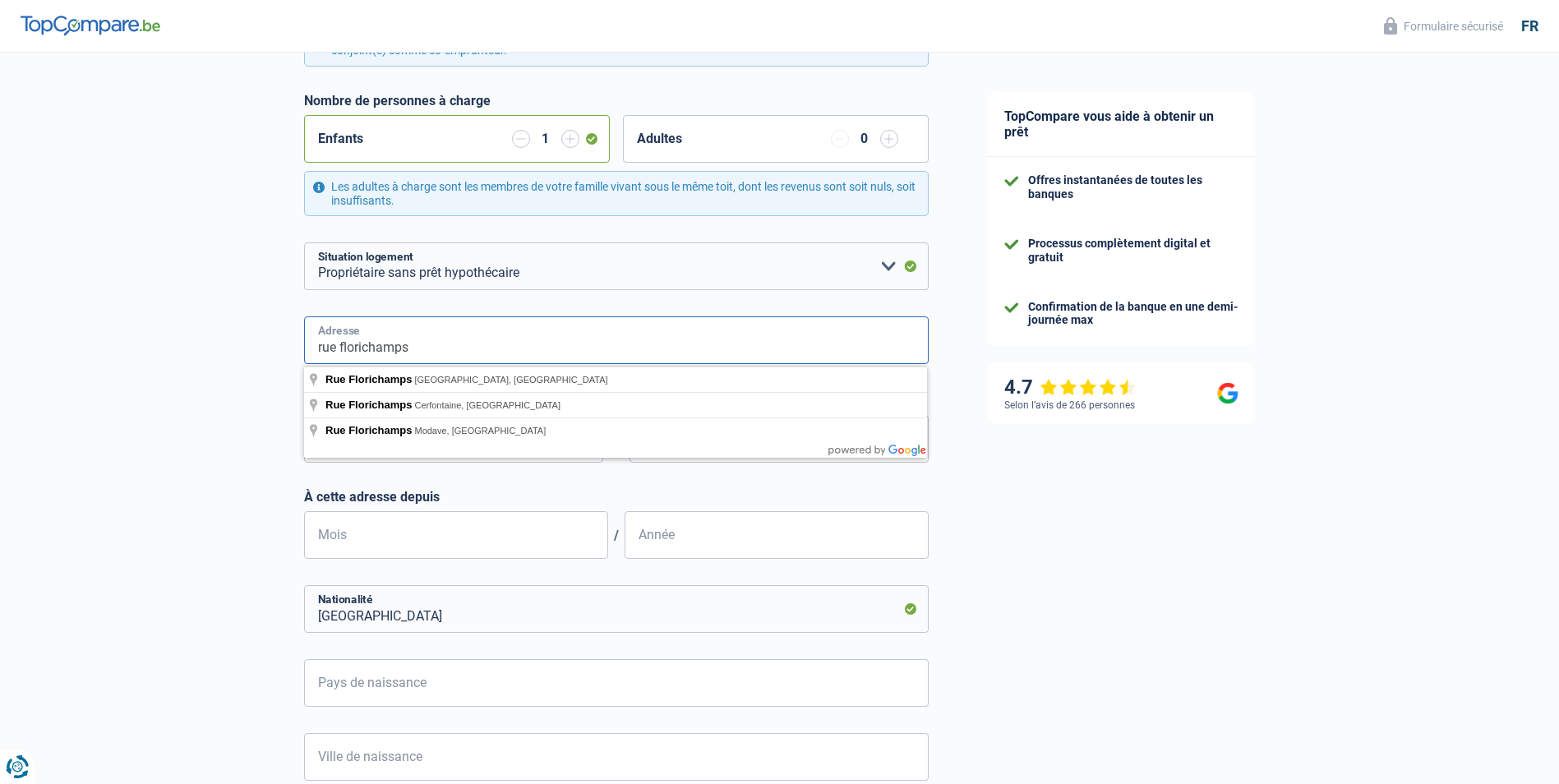
scroll to position [411, 0]
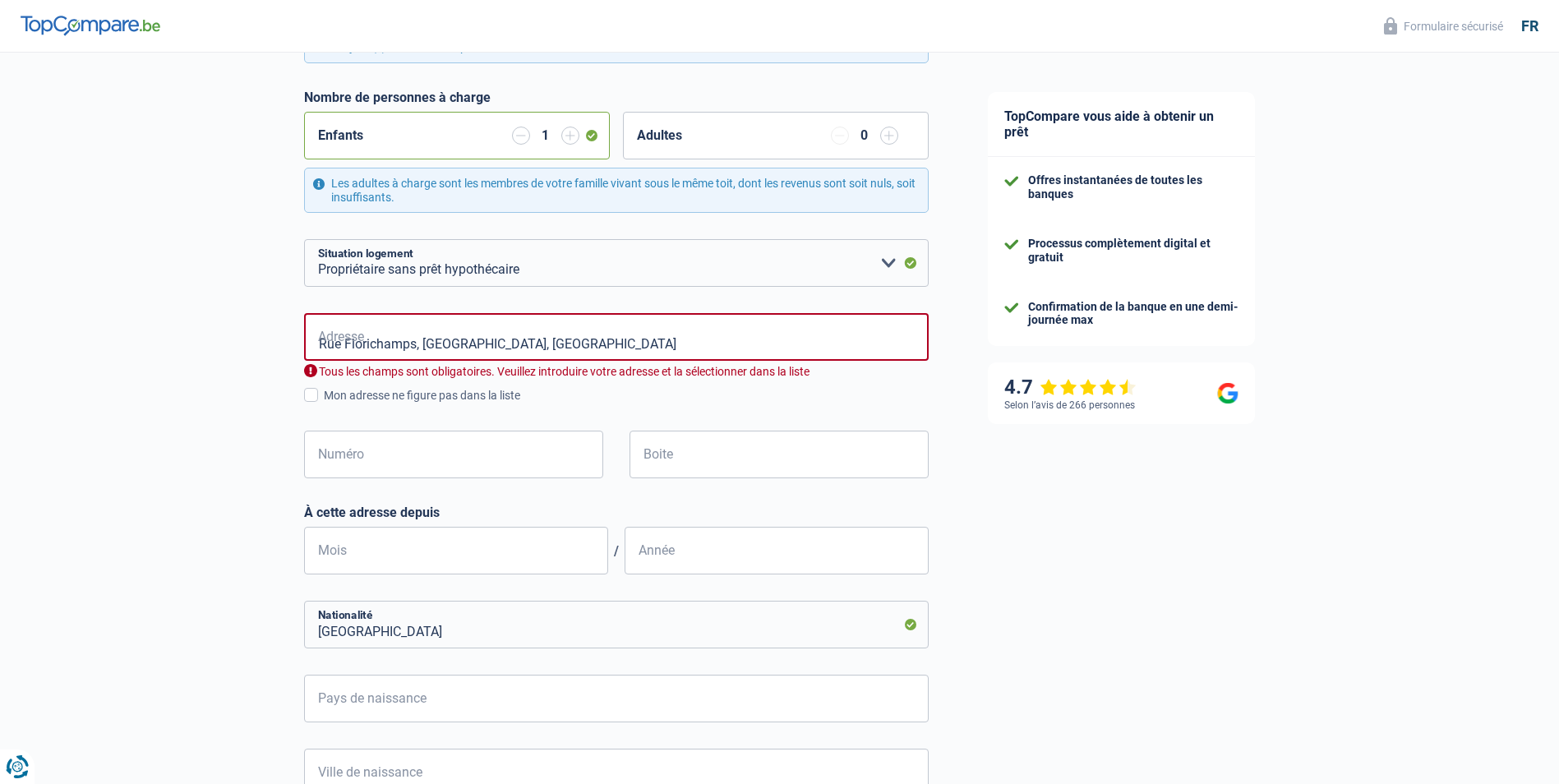
type input "Rue Florichamps, 5630, Cerfontaine, BE"
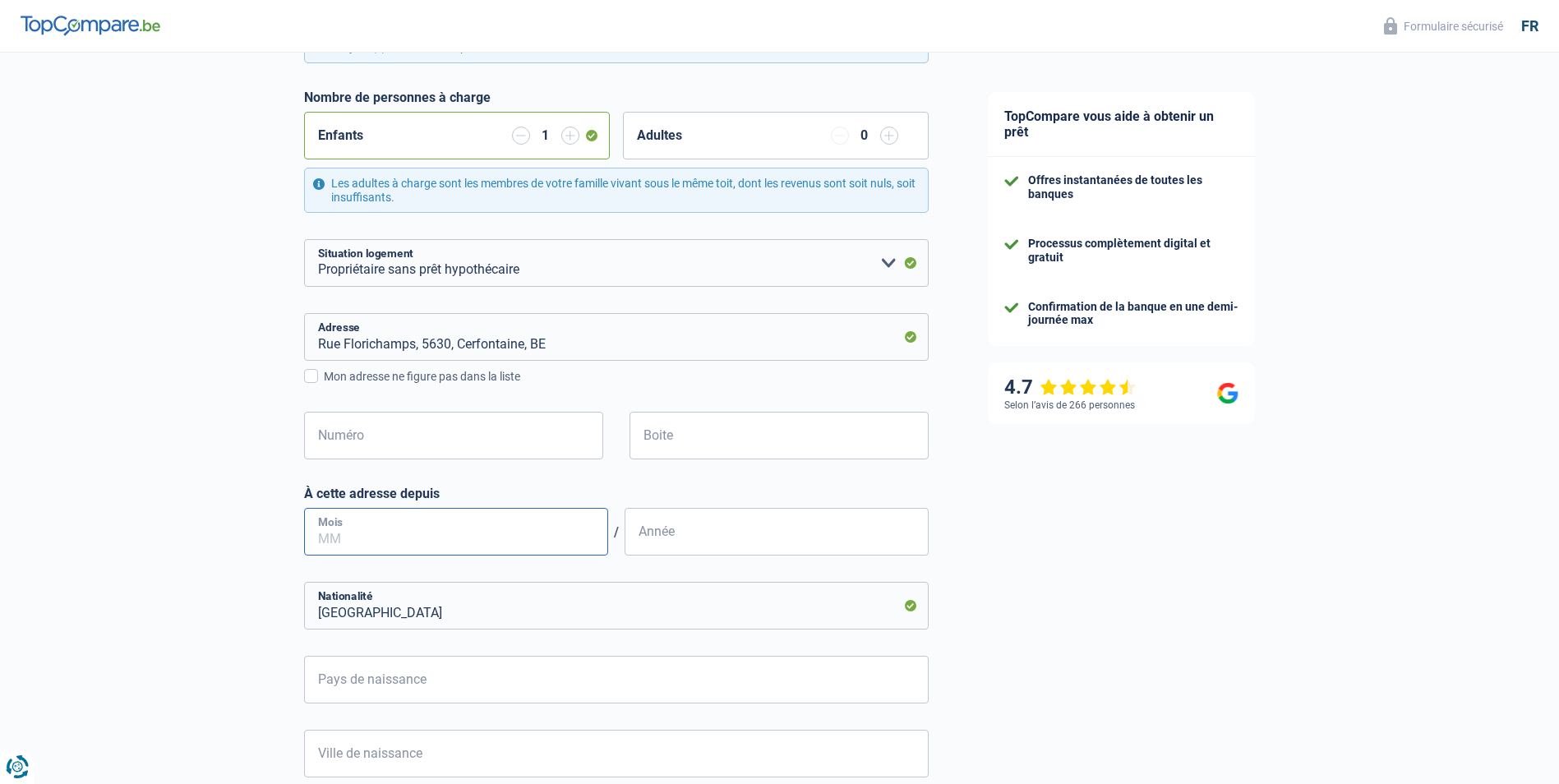
click at [387, 535] on input "Mois" at bounding box center [456, 532] width 304 height 48
type input "05"
type input "2000"
click at [343, 680] on input "Pays de naissance" at bounding box center [617, 680] width 625 height 48
click at [337, 751] on li "[GEOGRAPHIC_DATA]" at bounding box center [617, 755] width 623 height 36
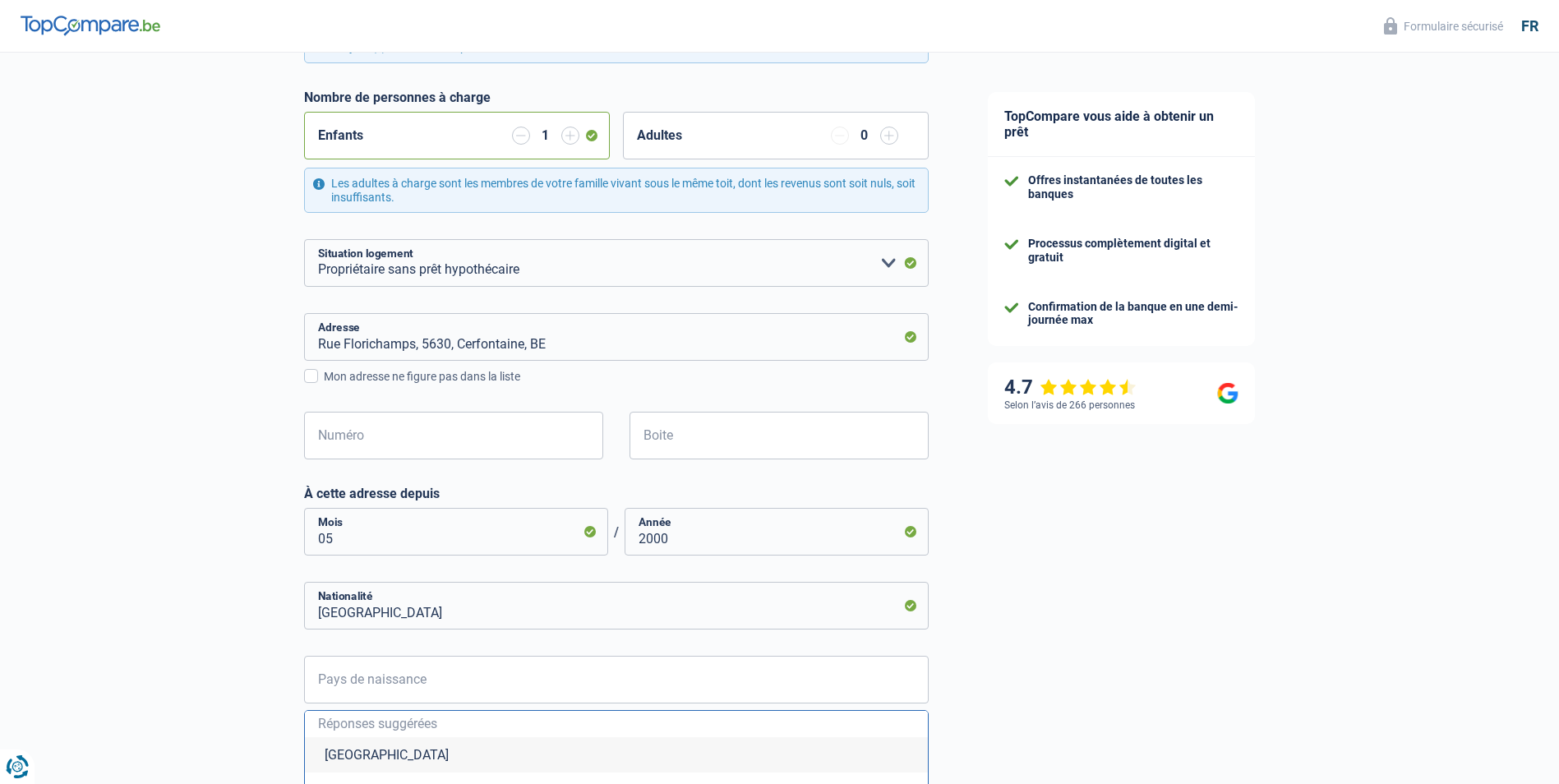
type input "[GEOGRAPHIC_DATA]"
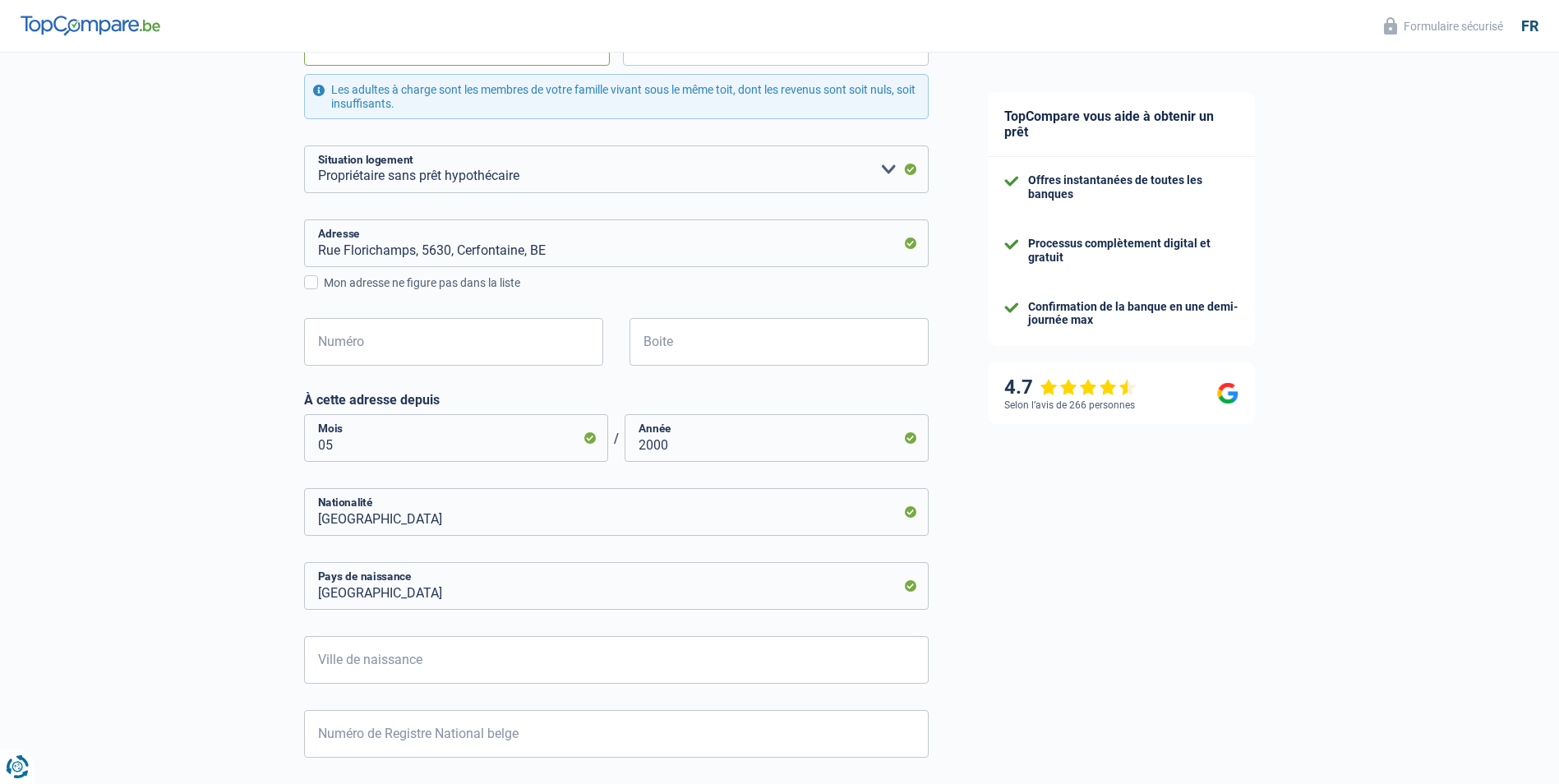
scroll to position [650, 0]
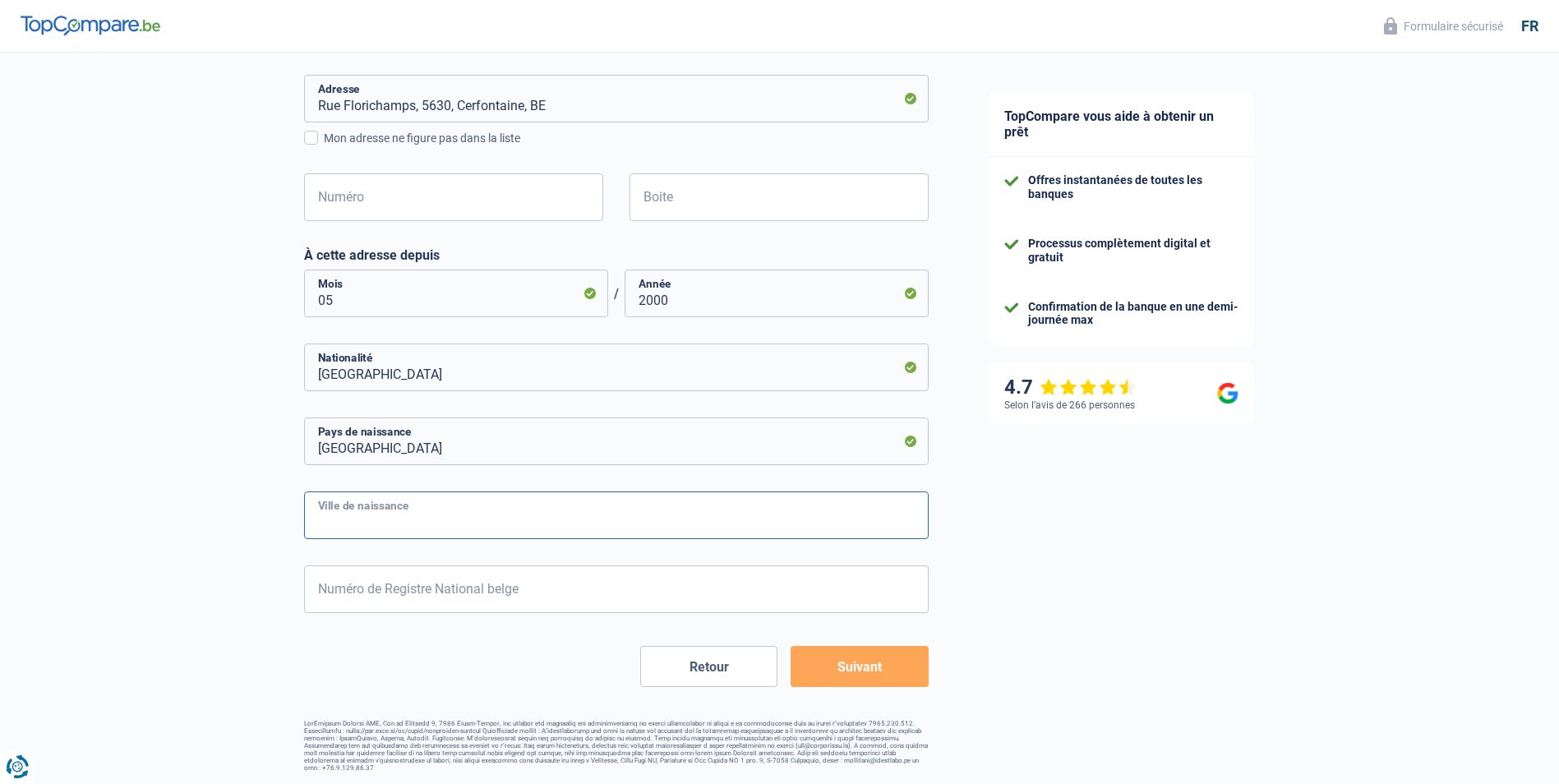
click at [404, 513] on input "Ville de naissance" at bounding box center [617, 515] width 625 height 48
type input "[GEOGRAPHIC_DATA]"
click at [337, 589] on input "Numéro de Registre National belge" at bounding box center [617, 589] width 625 height 48
type input "66.09.12-118.01"
click at [921, 661] on button "Suivant" at bounding box center [859, 666] width 137 height 41
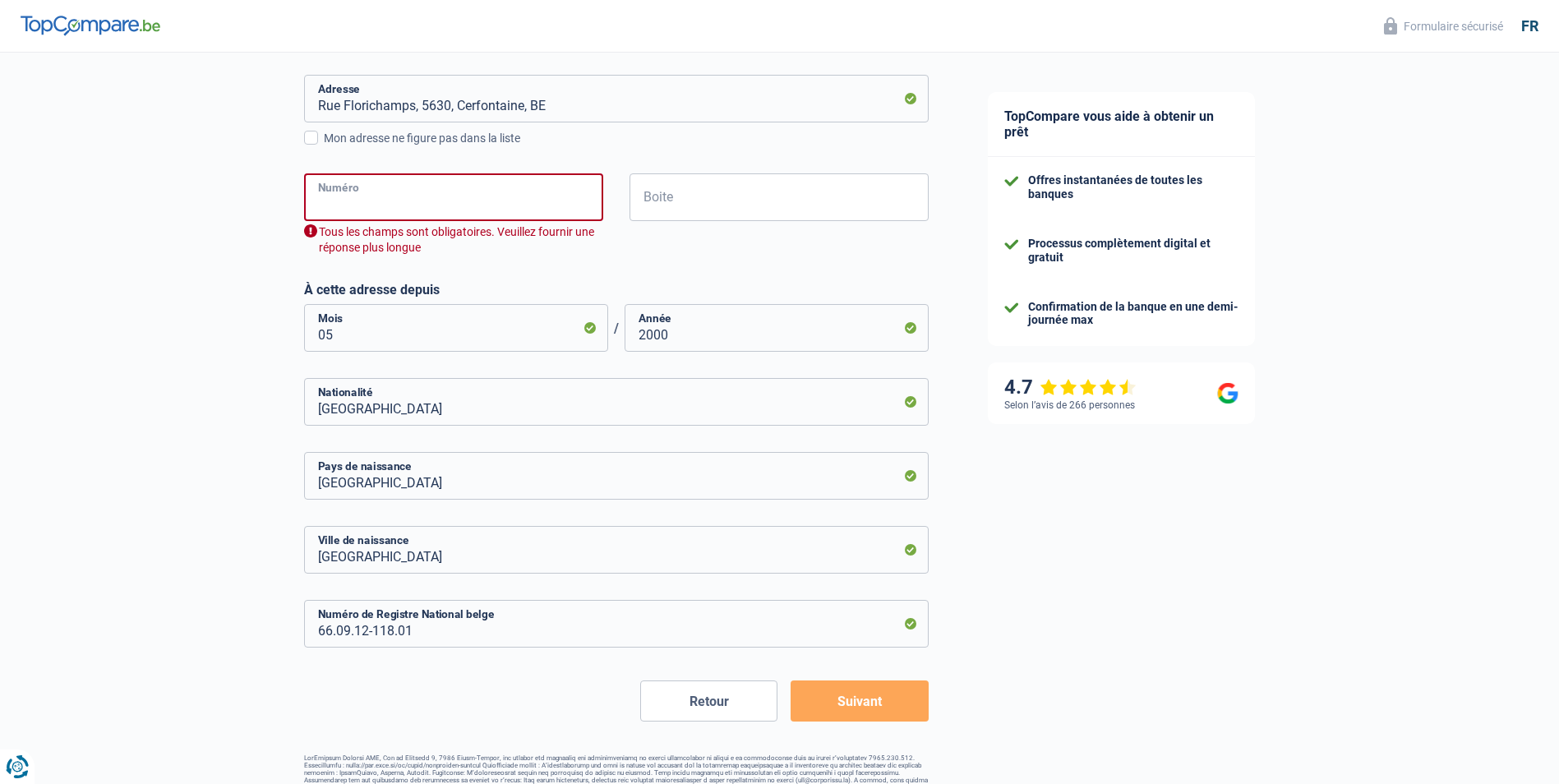
click at [440, 200] on input "Numéro" at bounding box center [453, 197] width 299 height 48
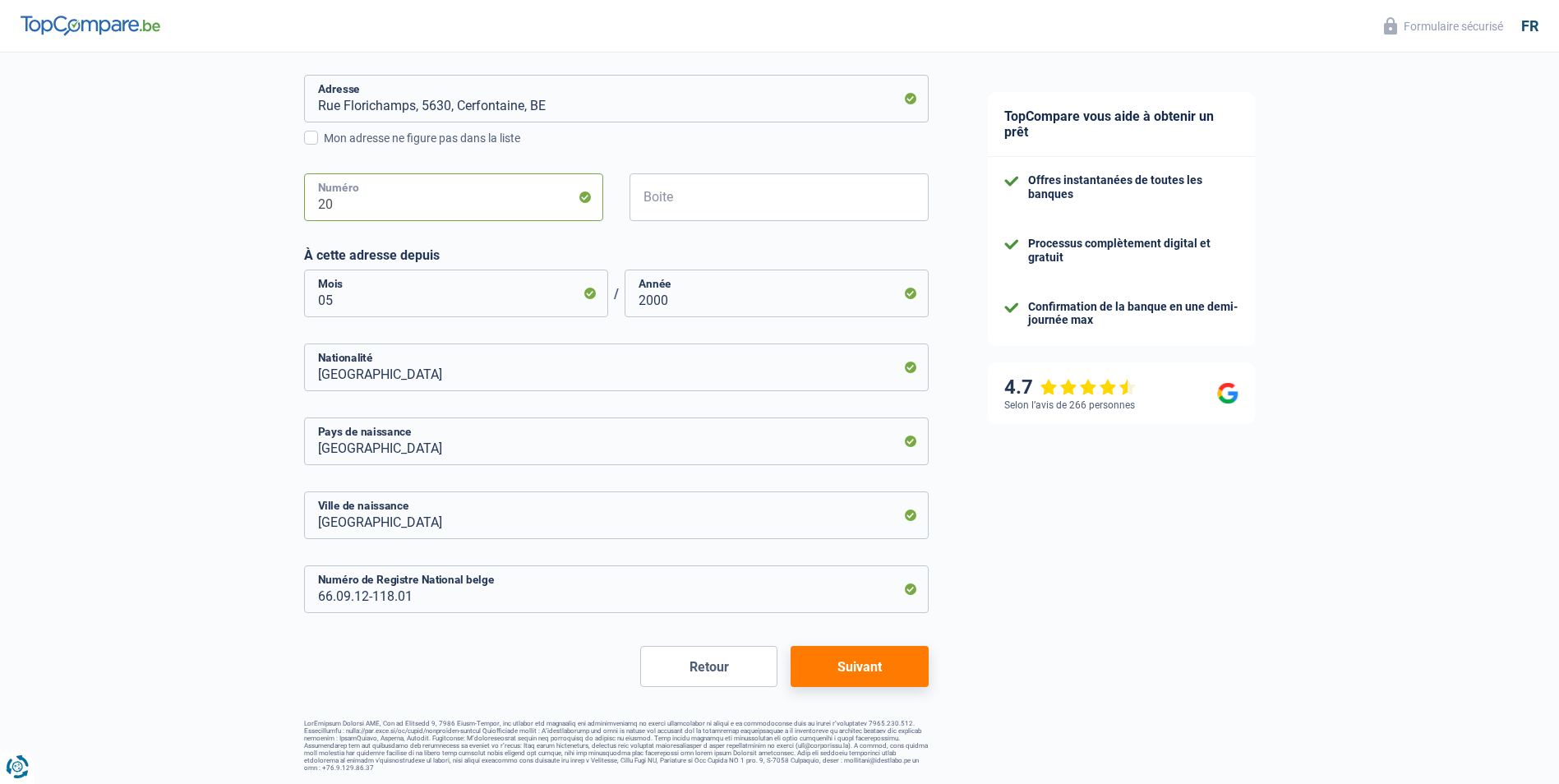
type input "20"
click at [833, 671] on button "Suivant" at bounding box center [859, 666] width 137 height 41
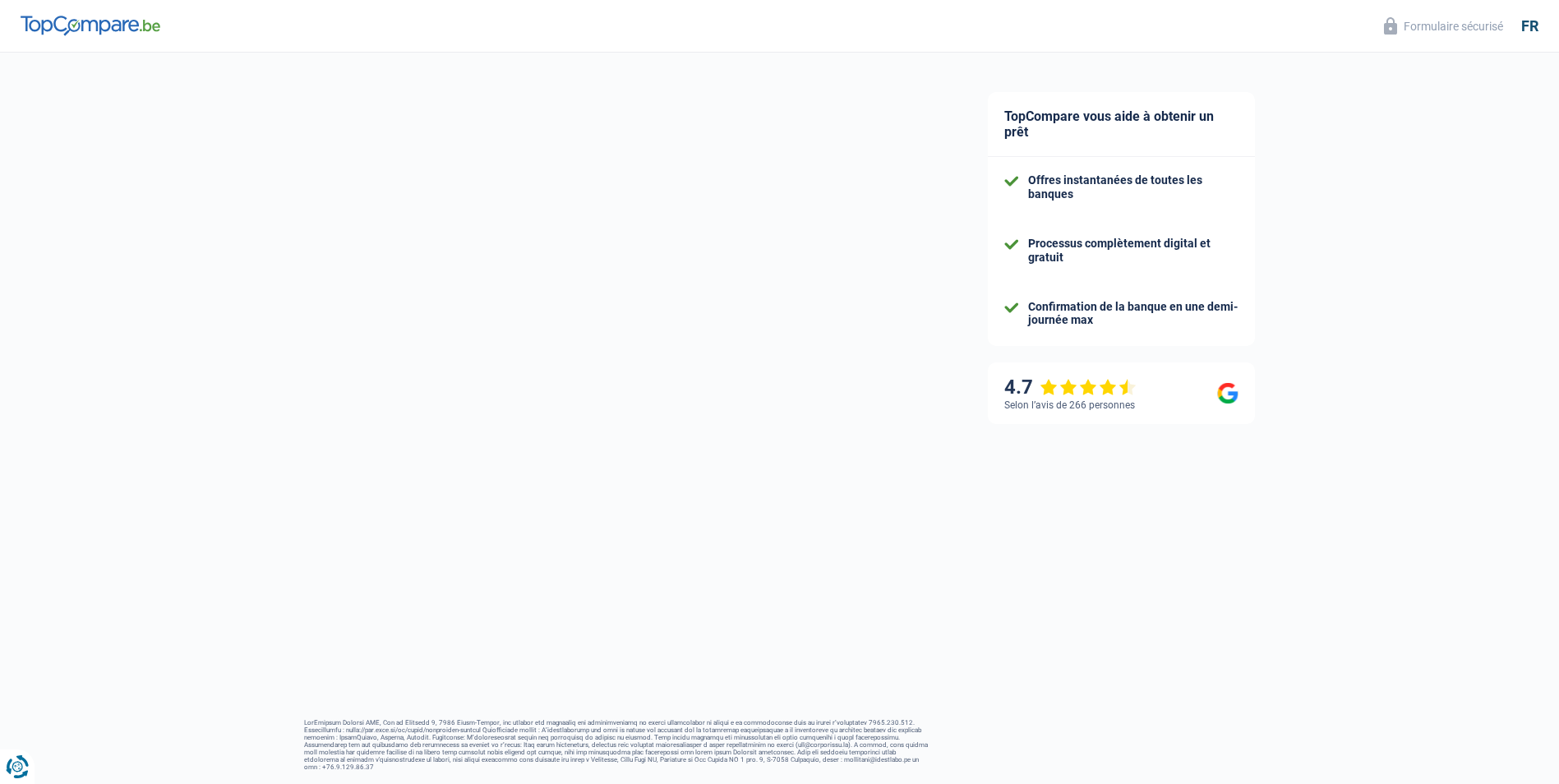
select select "familyAllowances"
select select "netSalary"
select select "mealVouchers"
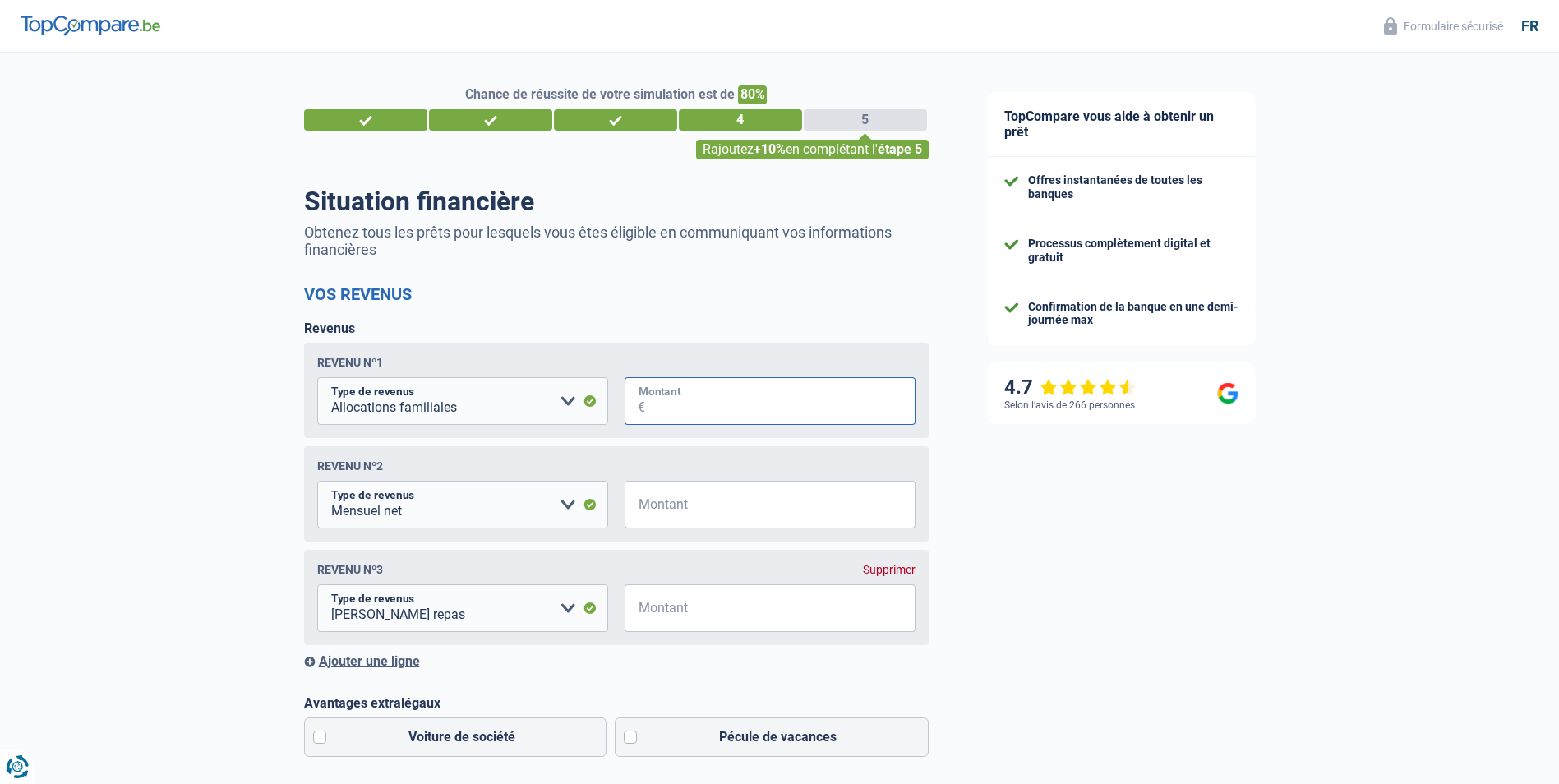
click at [655, 413] on input "Montant" at bounding box center [780, 401] width 270 height 48
type input "159"
click at [699, 504] on input "Montant" at bounding box center [780, 504] width 270 height 48
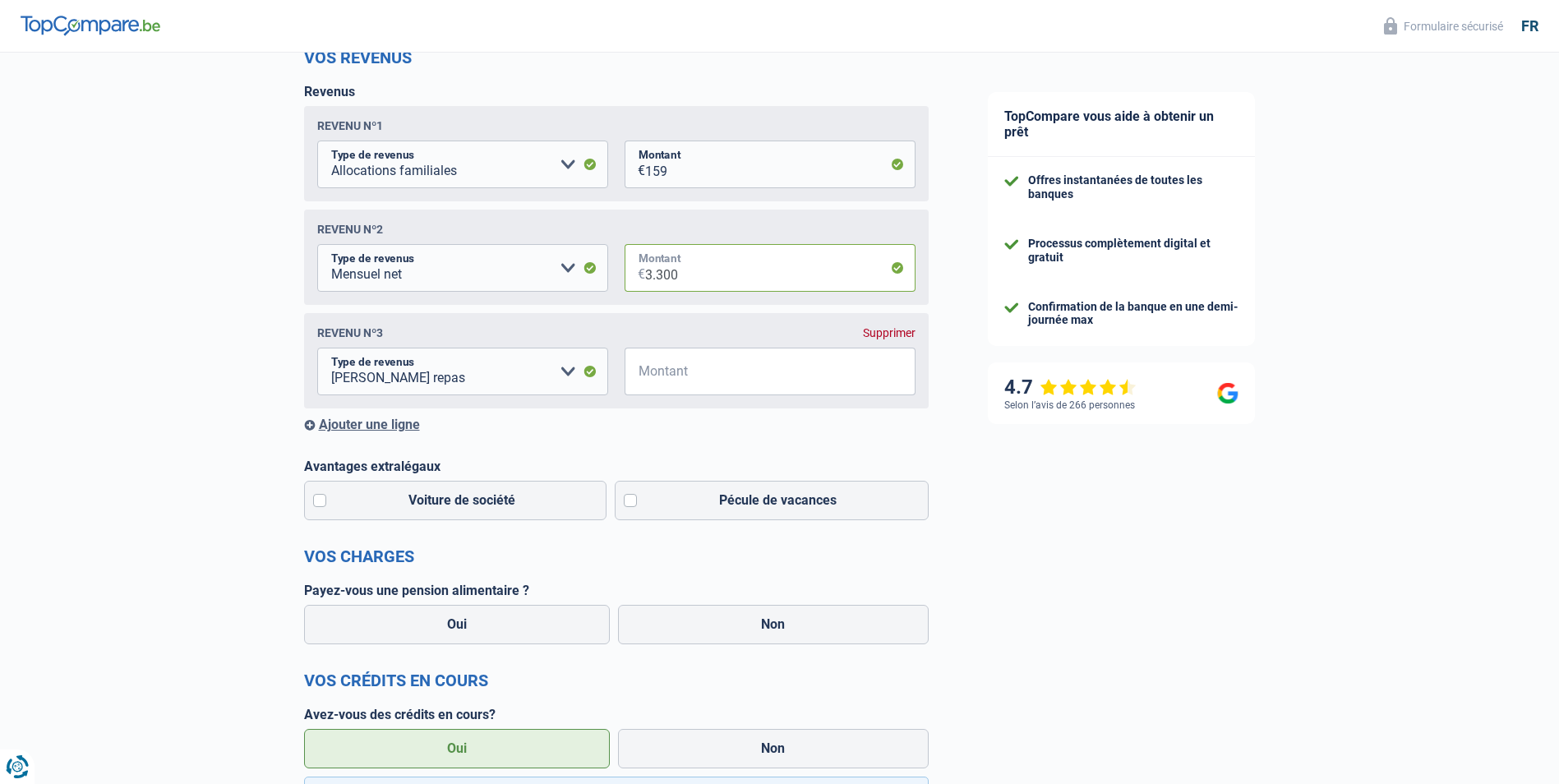
scroll to position [247, 0]
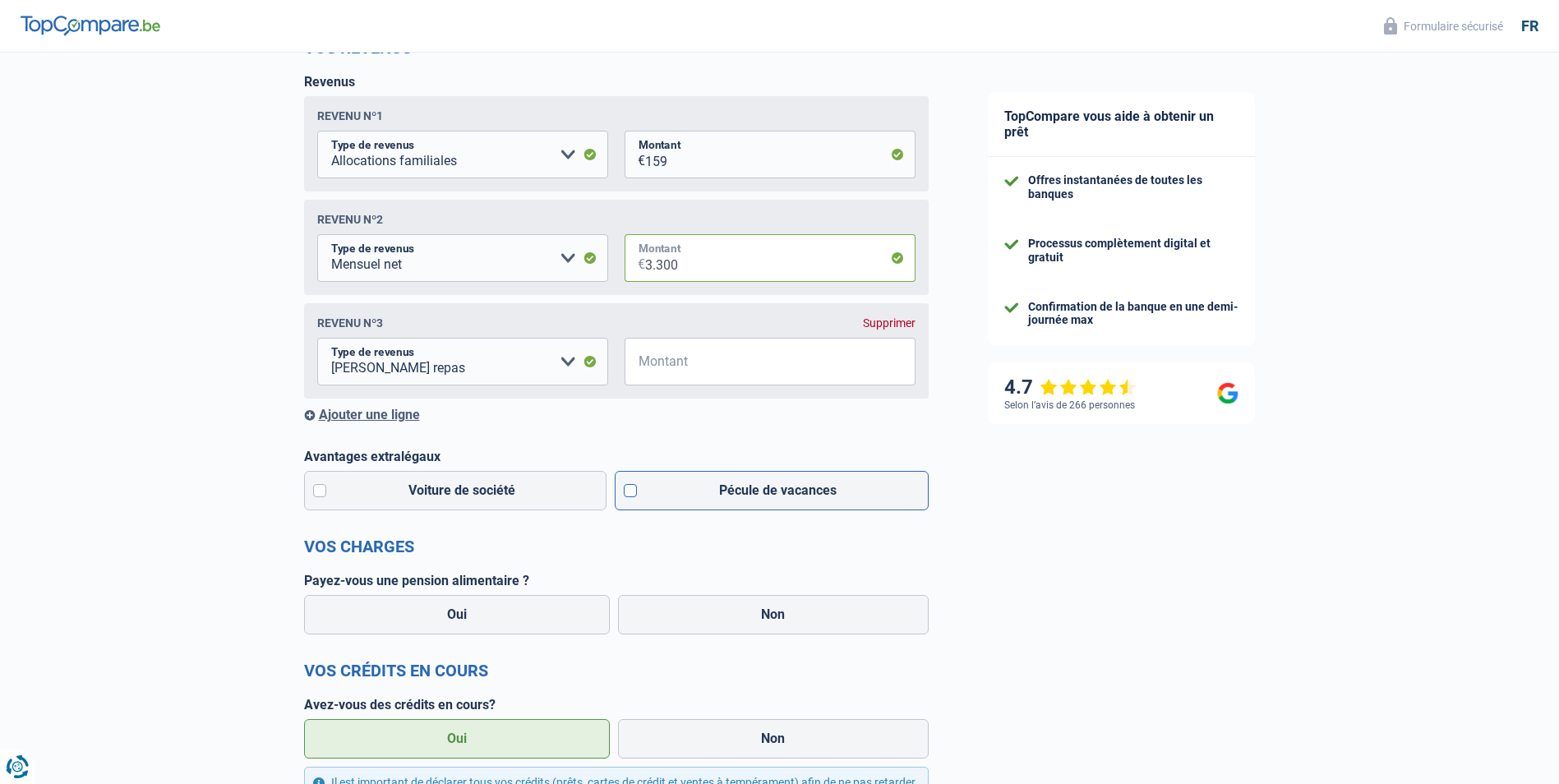
type input "3.300"
click at [637, 493] on label "Pécule de vacances" at bounding box center [772, 490] width 314 height 39
click at [637, 493] on input "Pécule de vacances" at bounding box center [772, 490] width 314 height 39
checkbox input "true"
click at [726, 617] on label "Non" at bounding box center [773, 614] width 311 height 39
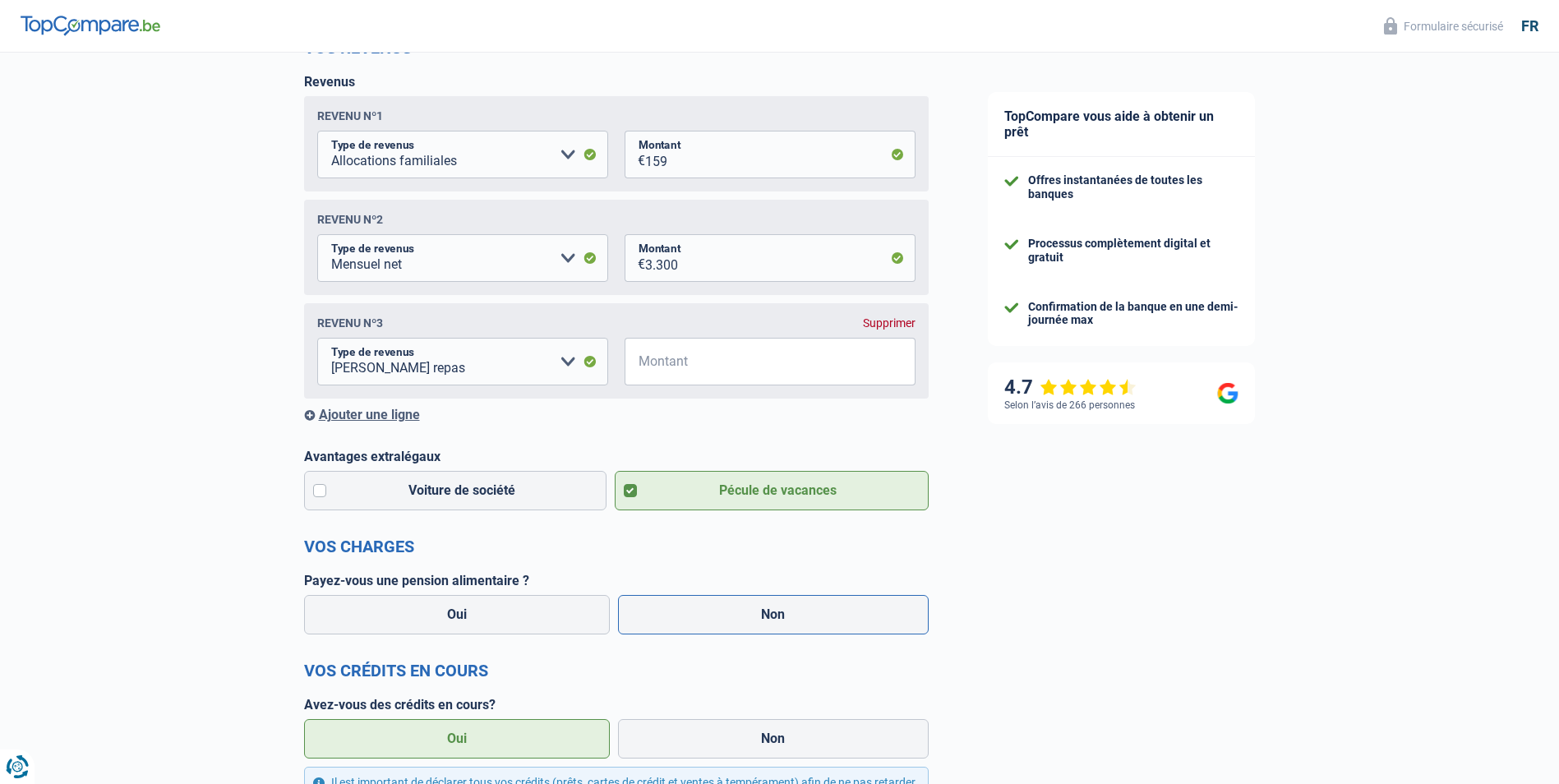
click at [726, 617] on input "Non" at bounding box center [773, 614] width 311 height 39
radio input "true"
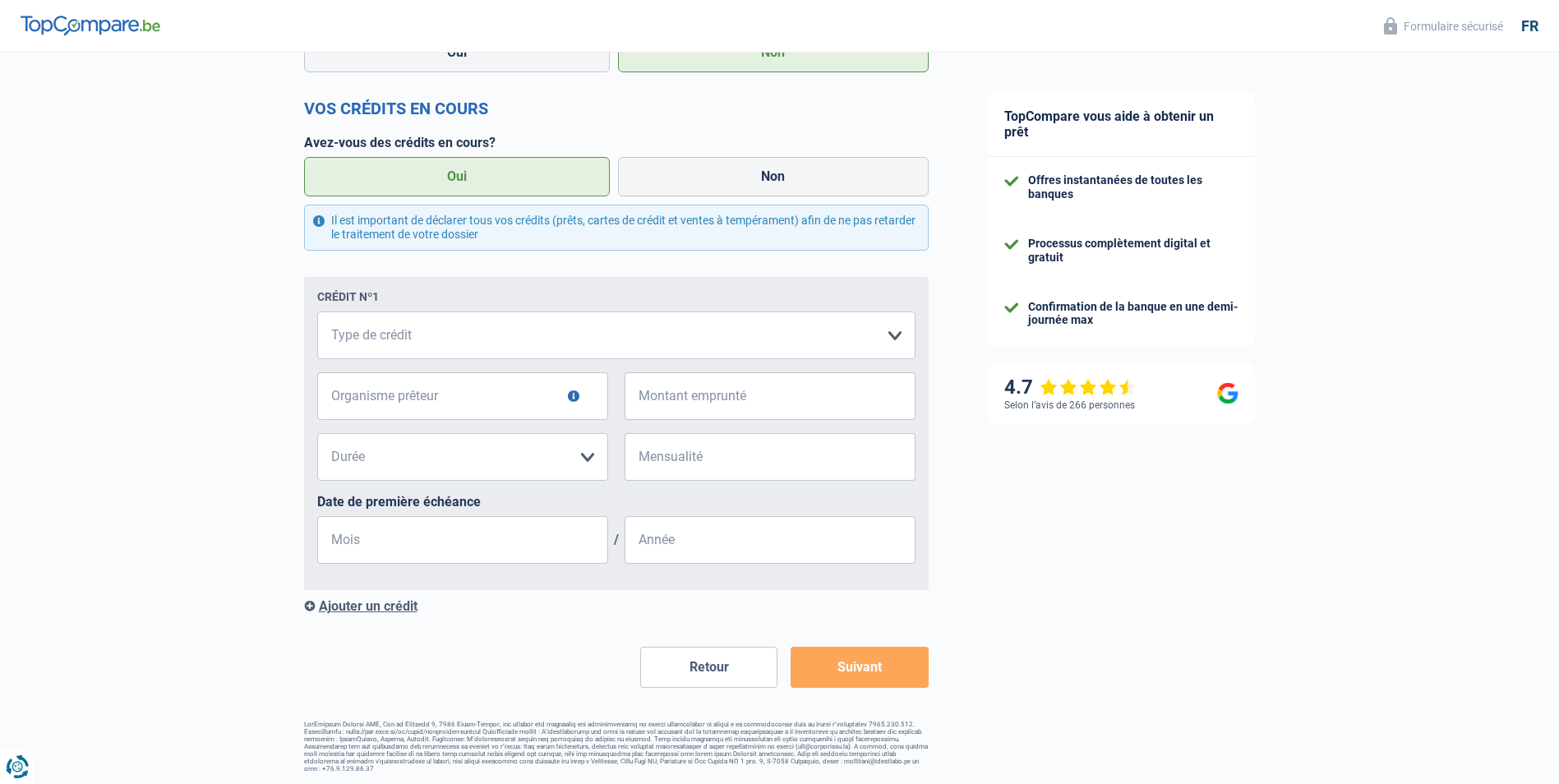
scroll to position [913, 0]
click at [394, 339] on select "Carte ou ouverture de crédit Prêt hypothécaire Vente à tempérament Prêt à tempé…" at bounding box center [616, 334] width 599 height 48
select select "cardOrCredit"
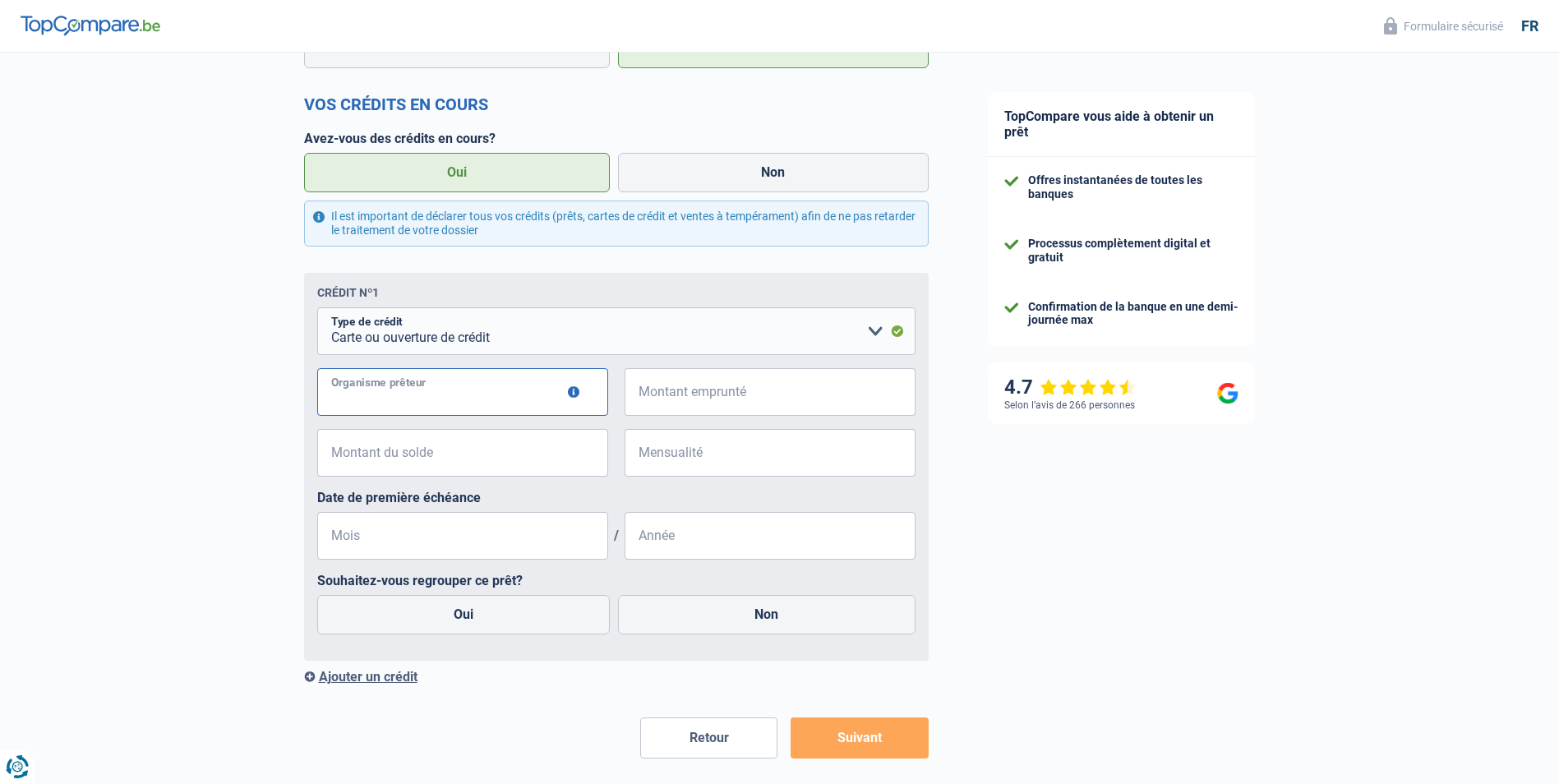
click at [438, 389] on input "Organisme prêteur" at bounding box center [462, 392] width 291 height 48
